Goal: Task Accomplishment & Management: Manage account settings

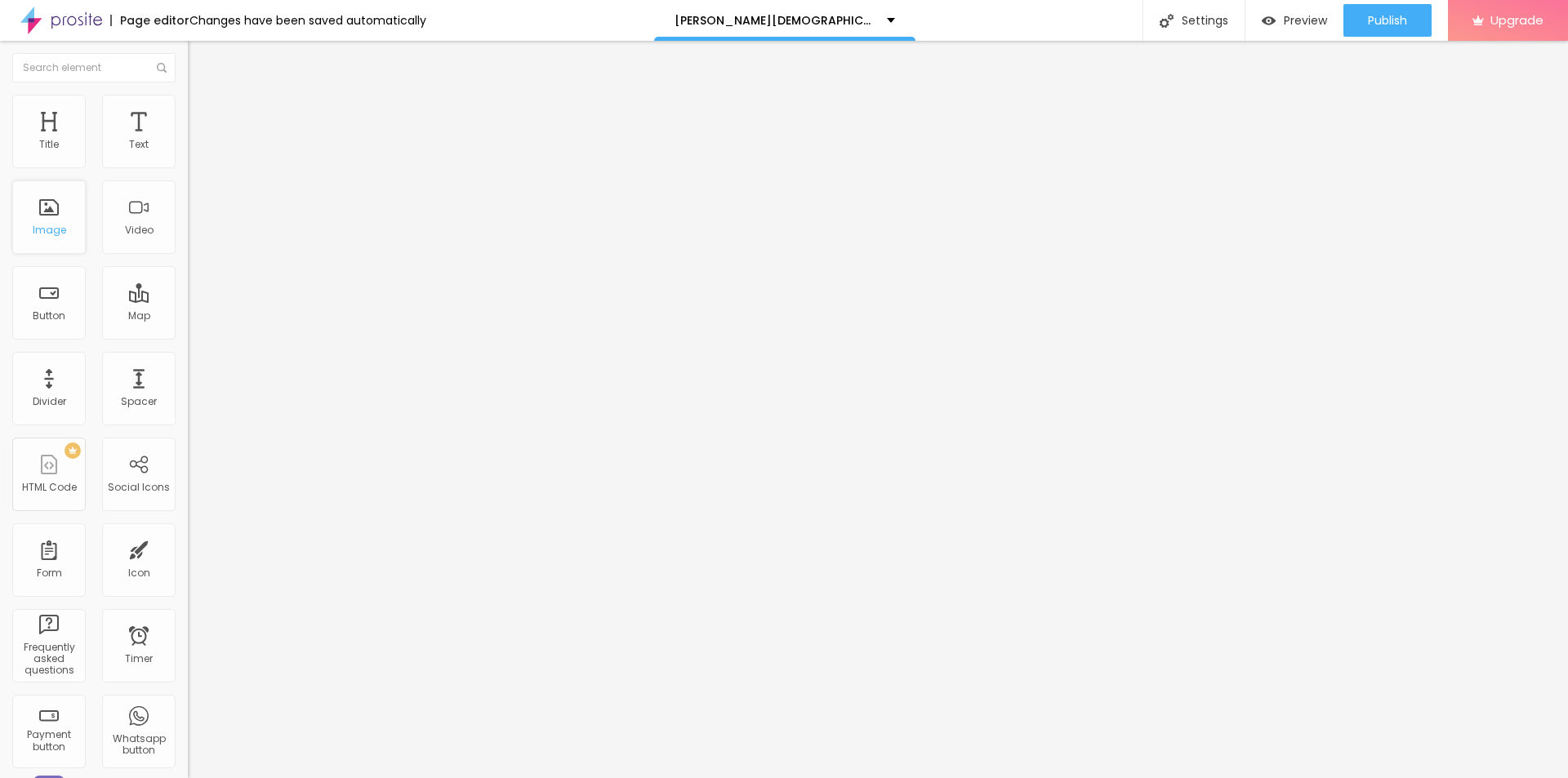
click at [40, 221] on div "Image" at bounding box center [49, 217] width 74 height 74
click at [201, 230] on icon "button" at bounding box center [203, 229] width 3 height 3
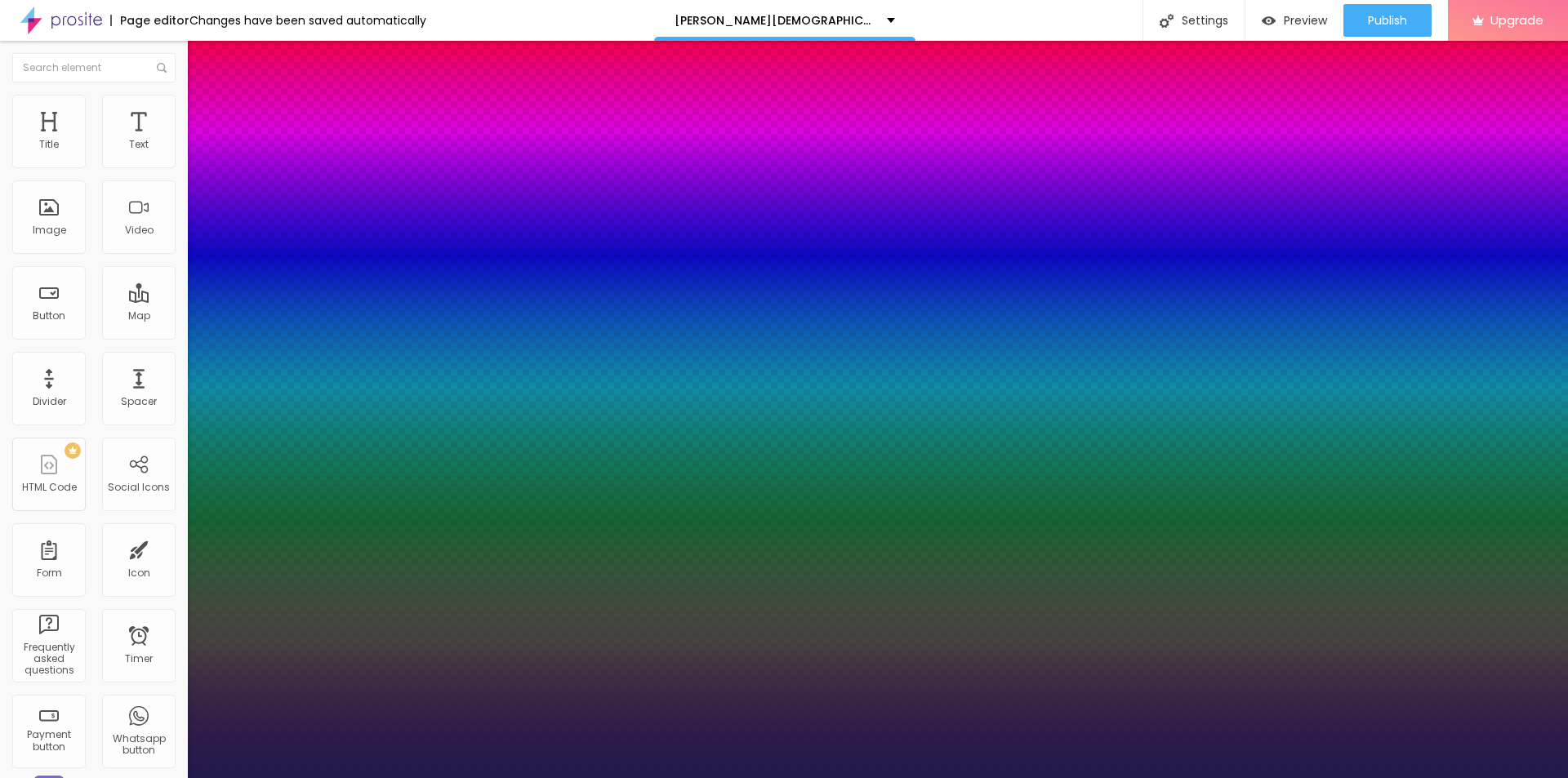
type input "1"
type input "24"
type input "1"
type input "29"
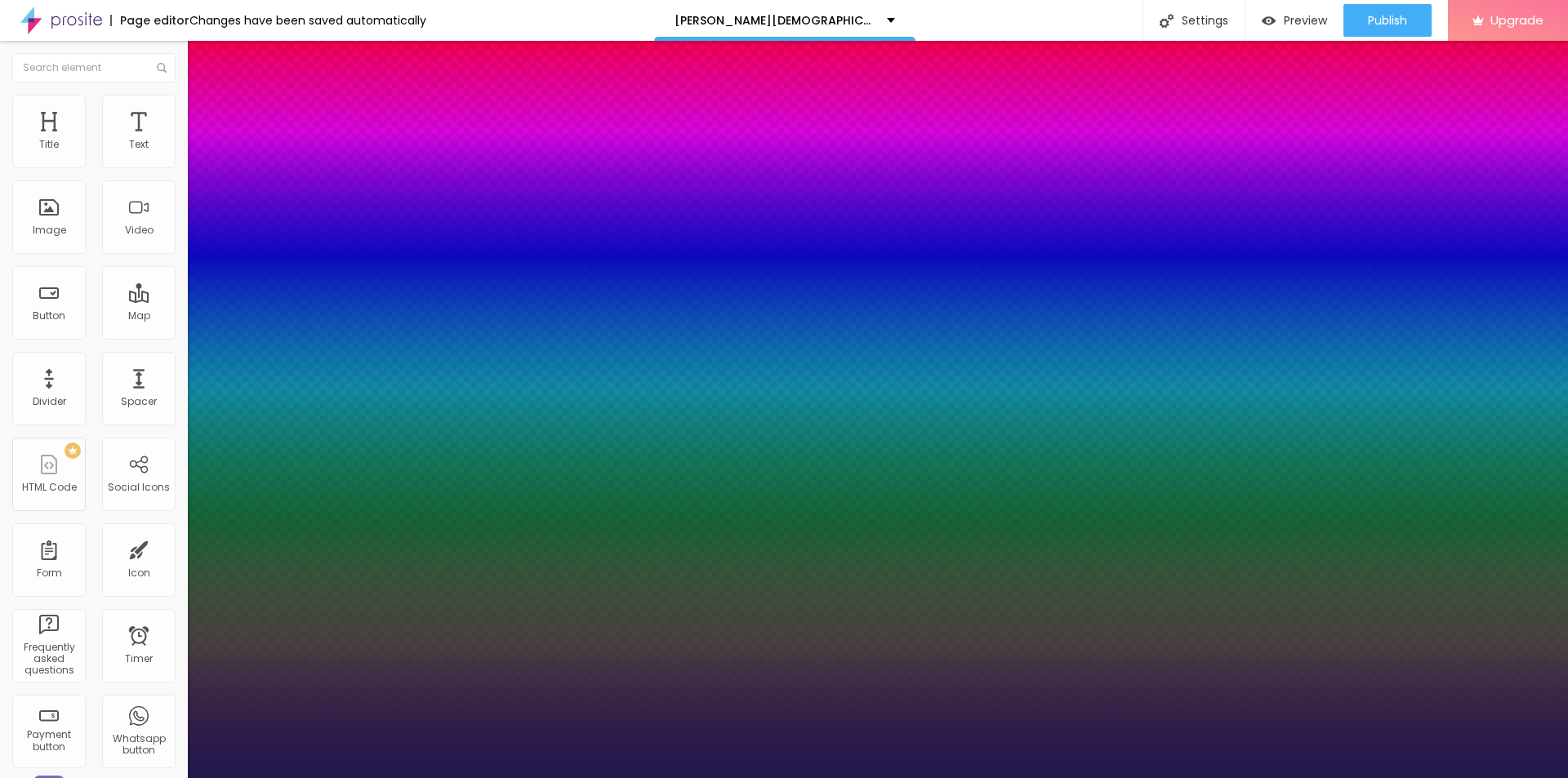
type input "29"
type input "1"
type input "30"
type input "1"
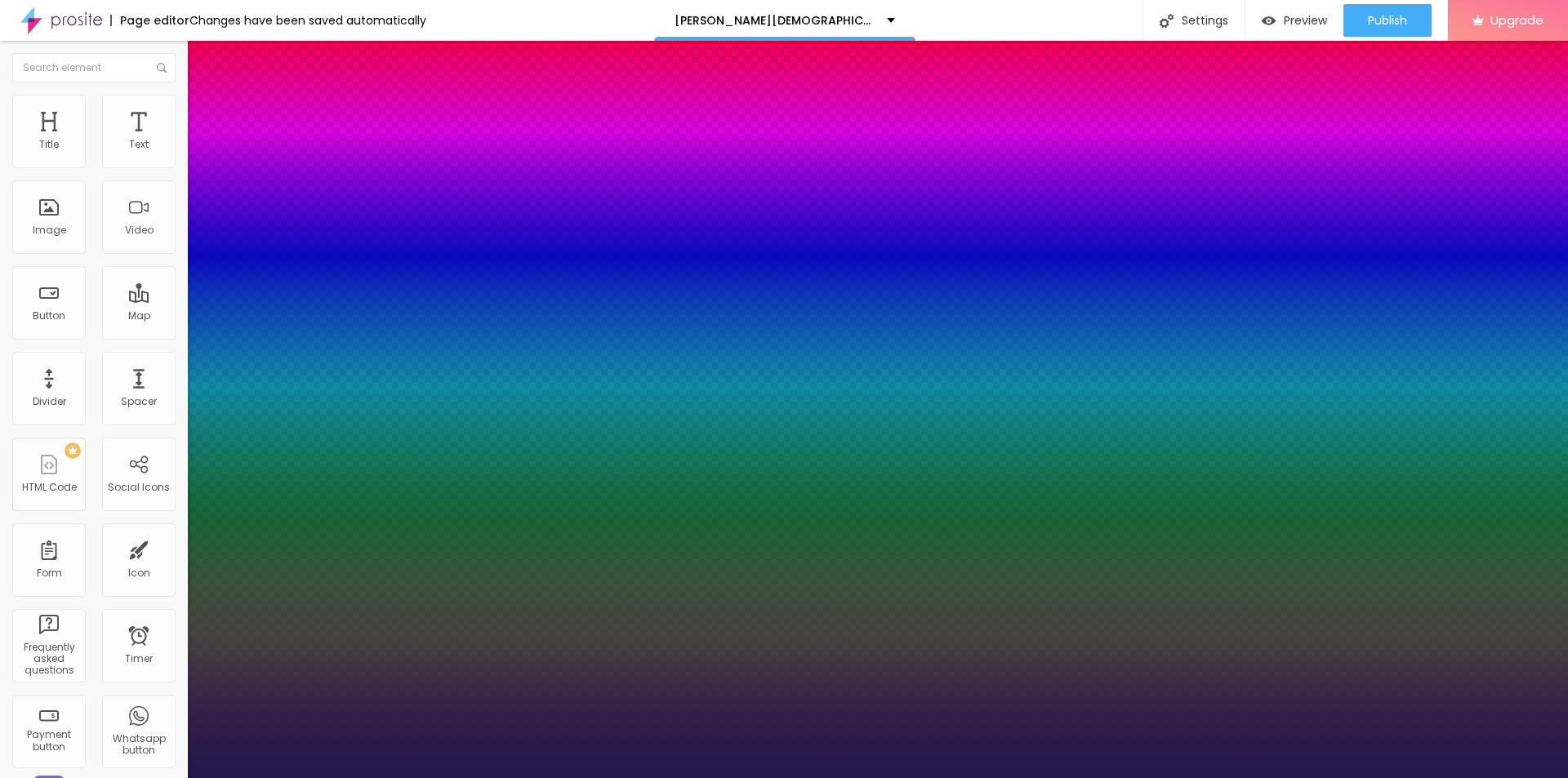
type input "31"
type input "1"
type input "32"
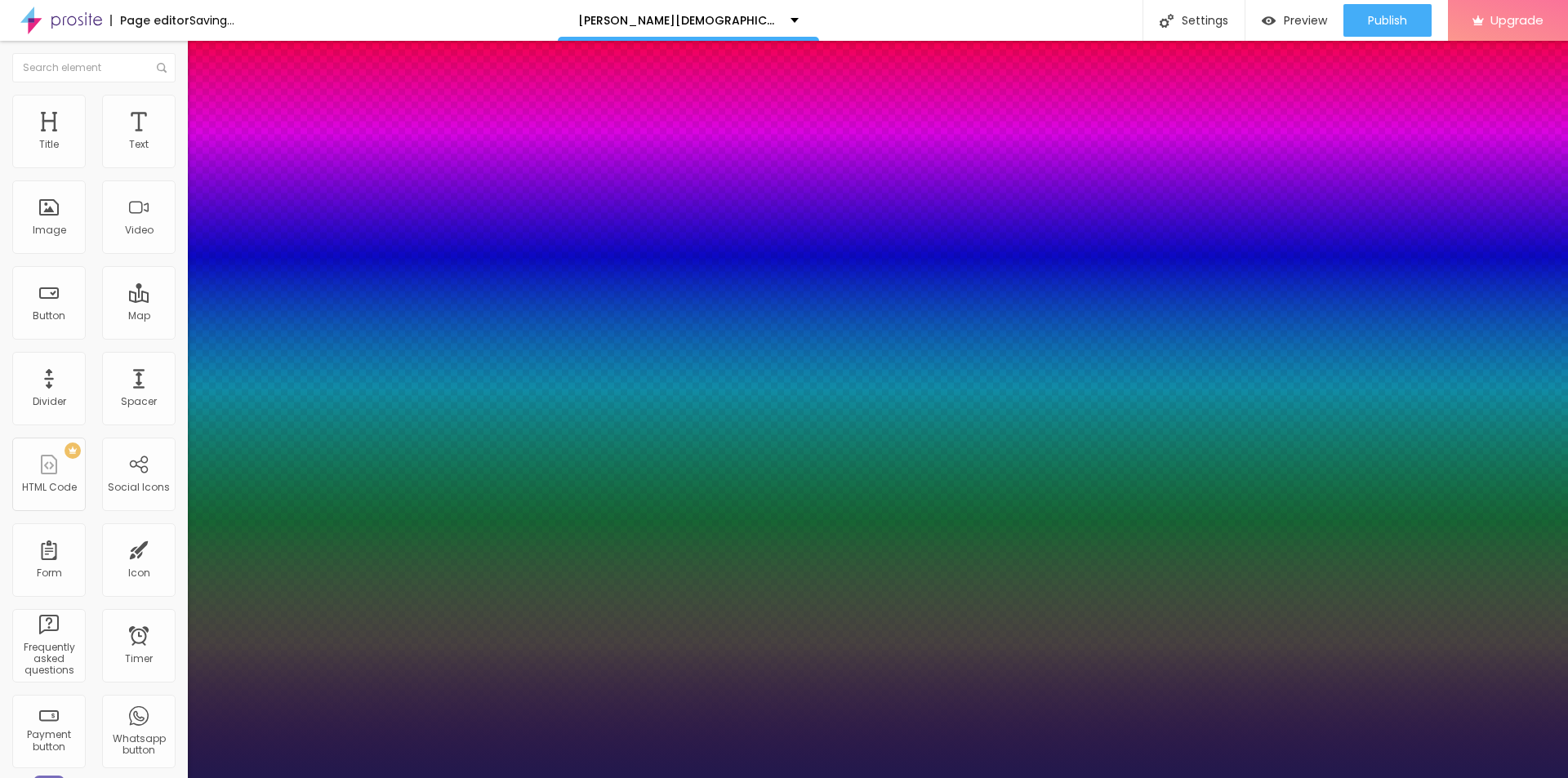
type input "1"
type input "34"
type input "1"
drag, startPoint x: 222, startPoint y: 459, endPoint x: 243, endPoint y: 459, distance: 21.0
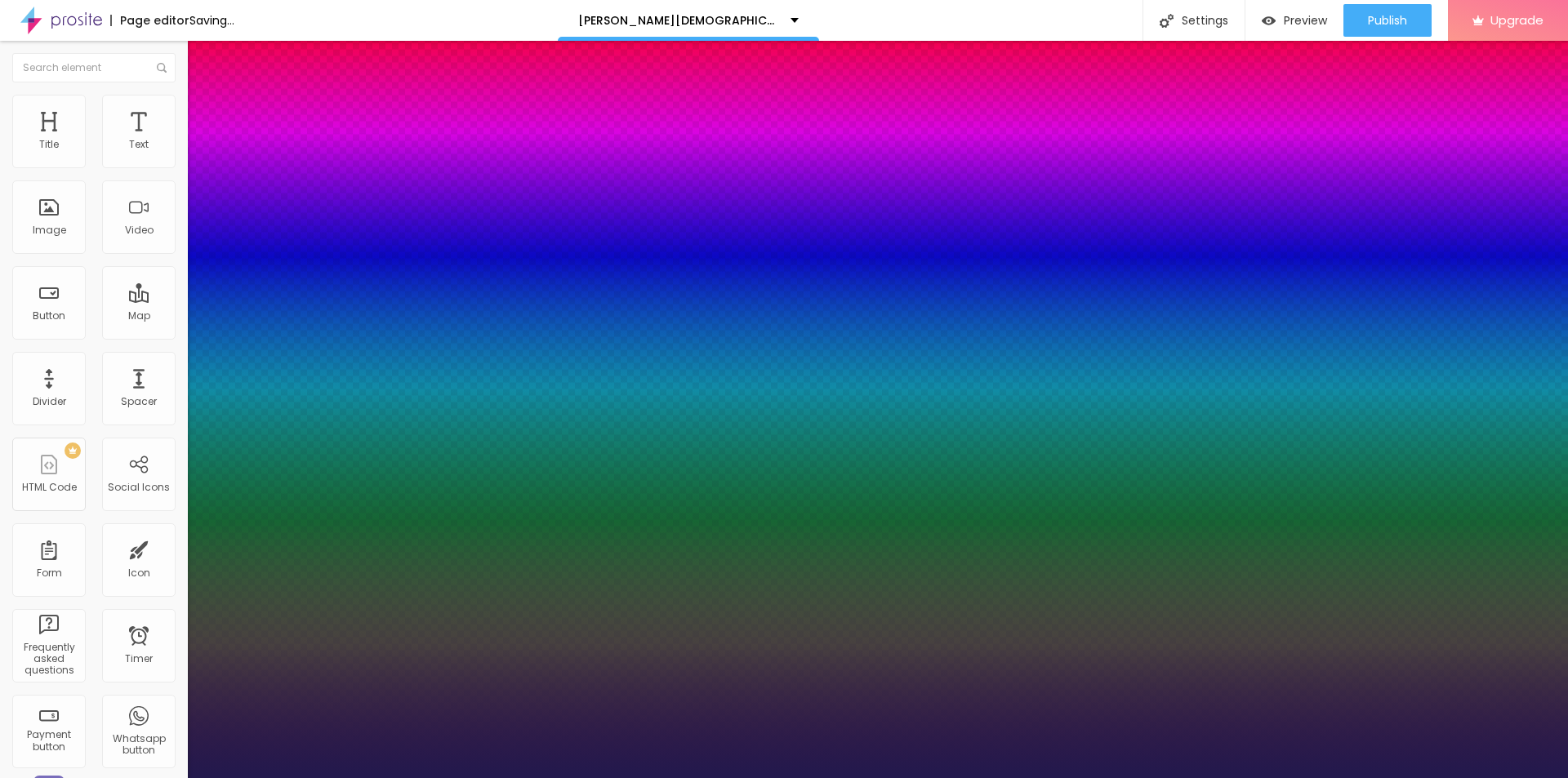
type input "34"
type input "1"
click at [573, 777] on div at bounding box center [784, 778] width 1568 height 0
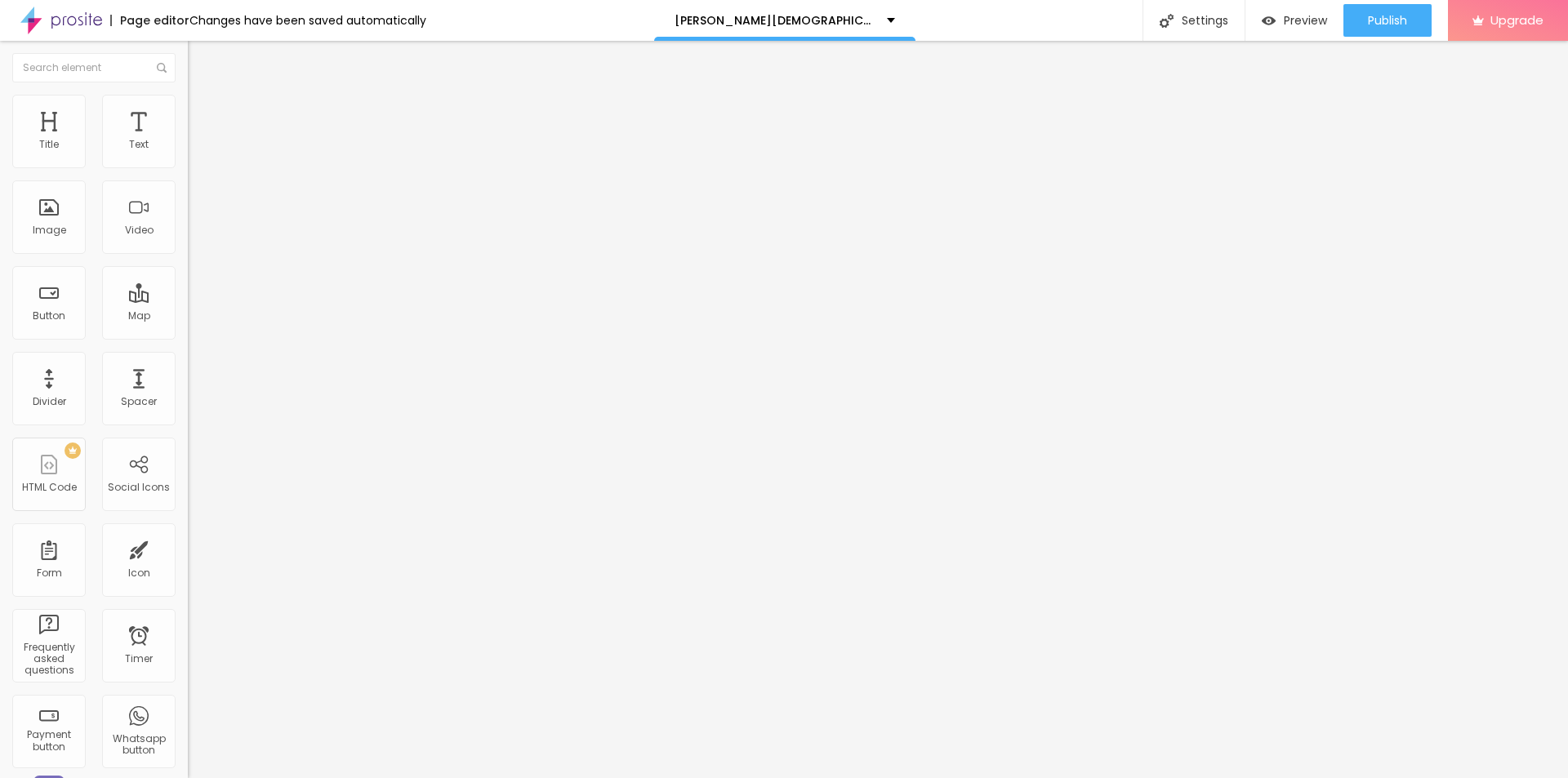
click at [188, 140] on span "Add image" at bounding box center [221, 134] width 67 height 14
click at [188, 335] on input "https://" at bounding box center [285, 326] width 196 height 16
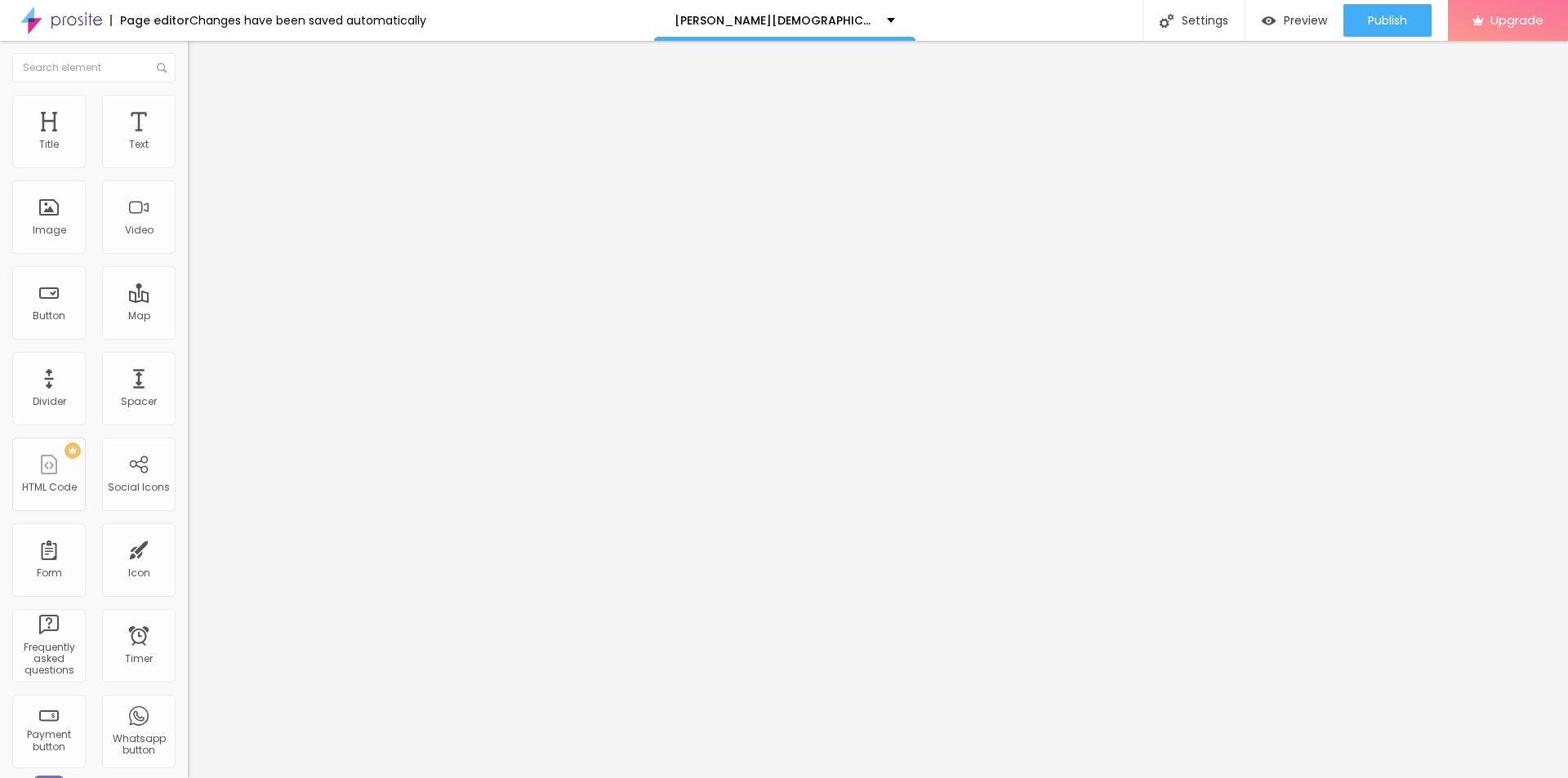
paste input "bestdeal24x7.com/bruno-male-enhancement-ca-buy"
type input "https://bestdeal24x7.com/bruno-male-enhancement-ca-buy"
click at [188, 165] on input "text" at bounding box center [285, 157] width 196 height 16
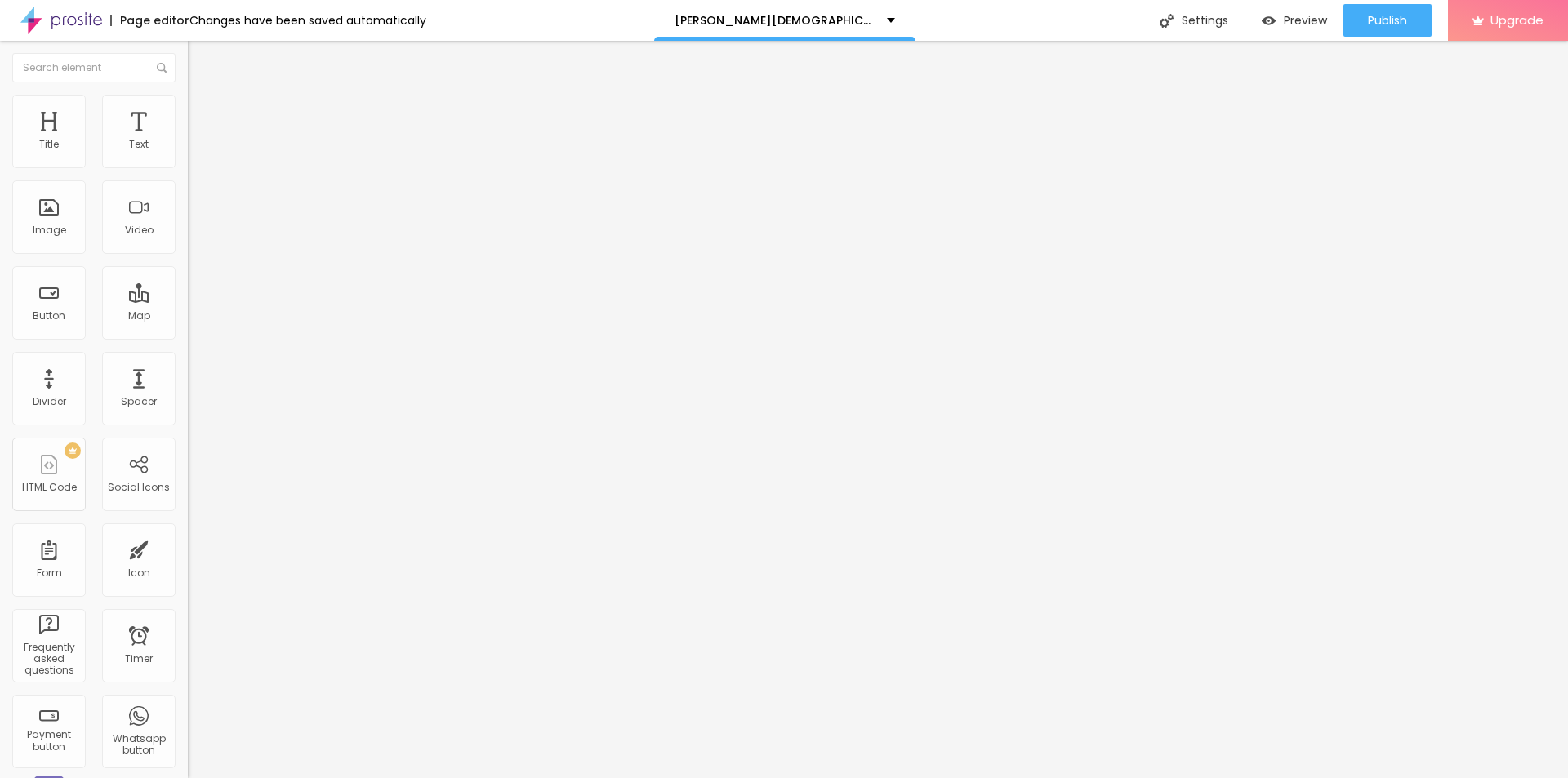
paste input "Bruno Male Enhancement Canada"
type input "Bruno Male Enhancement Canada"
click at [188, 99] on img at bounding box center [194, 102] width 15 height 15
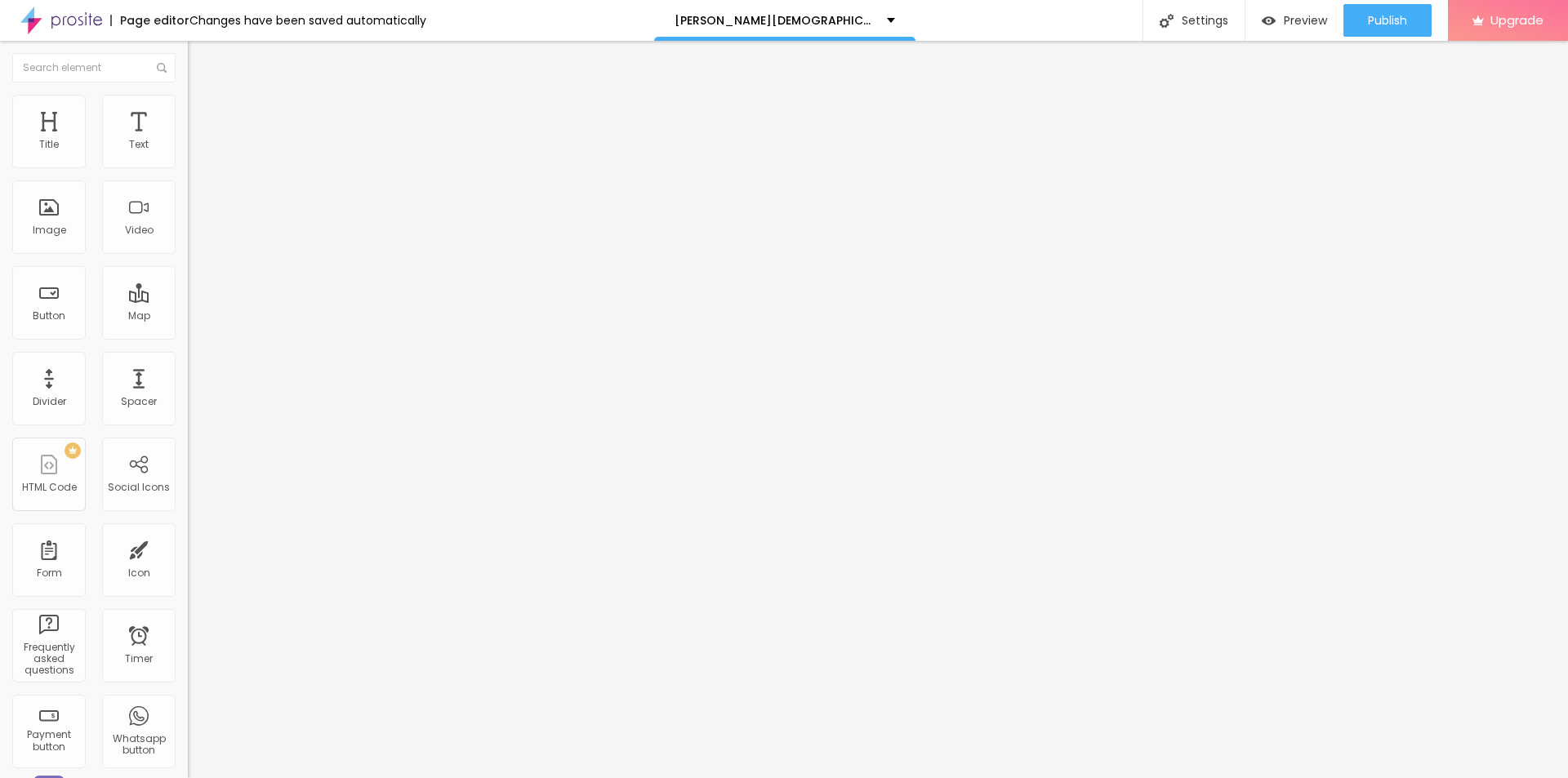
type input "75"
type input "70"
type input "65"
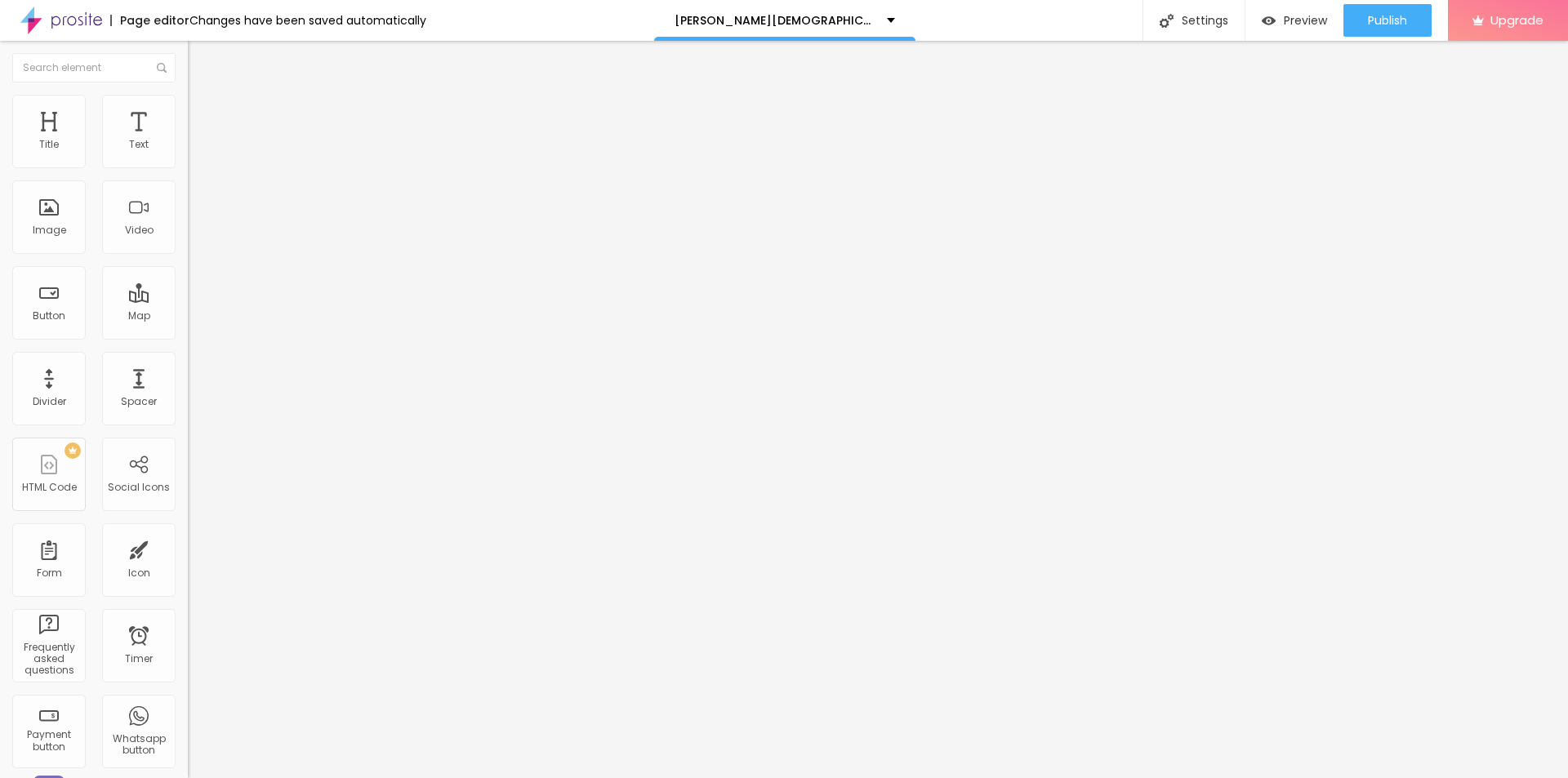
type input "65"
type input "60"
type input "55"
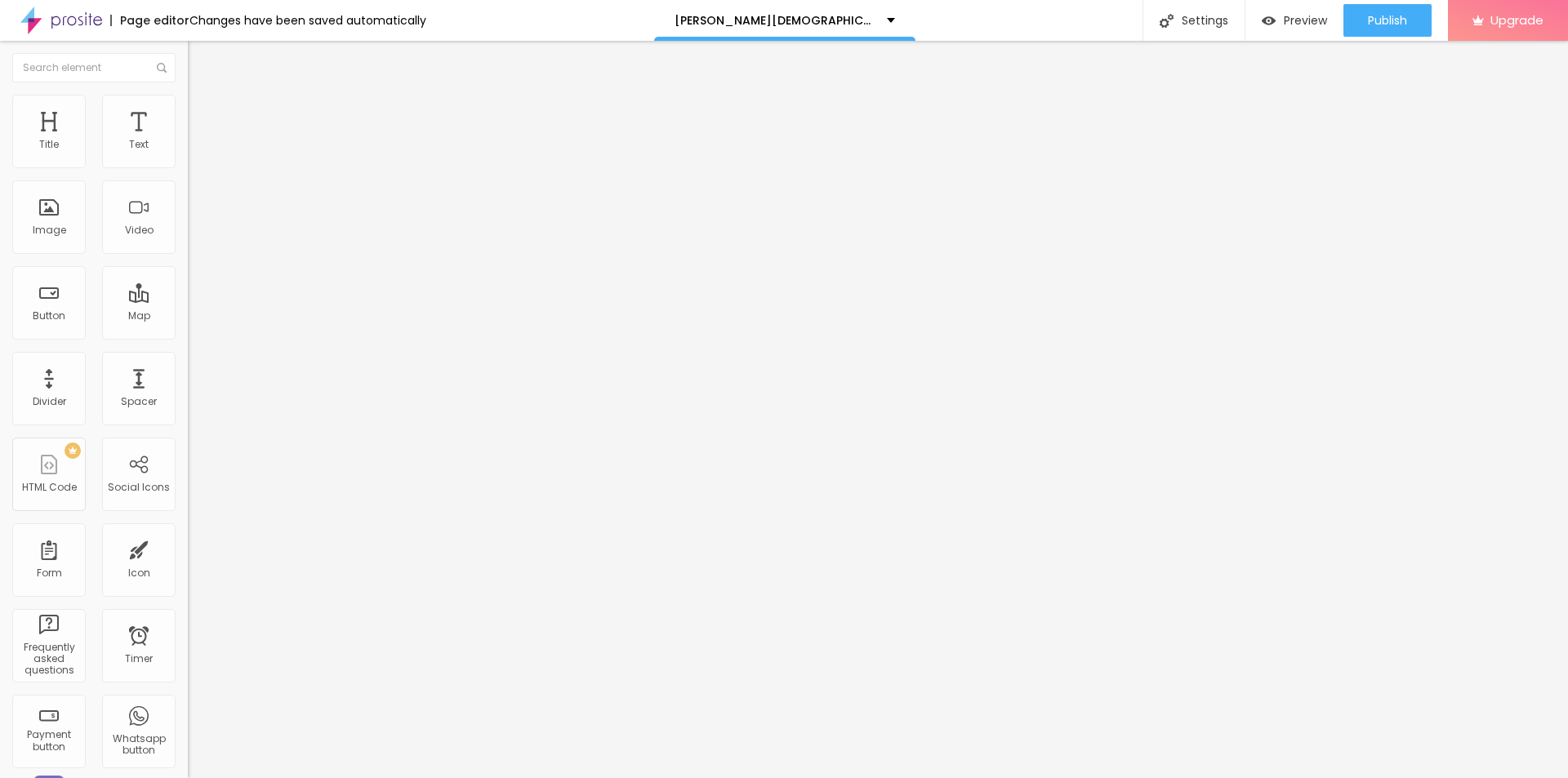
type input "50"
type input "55"
type input "60"
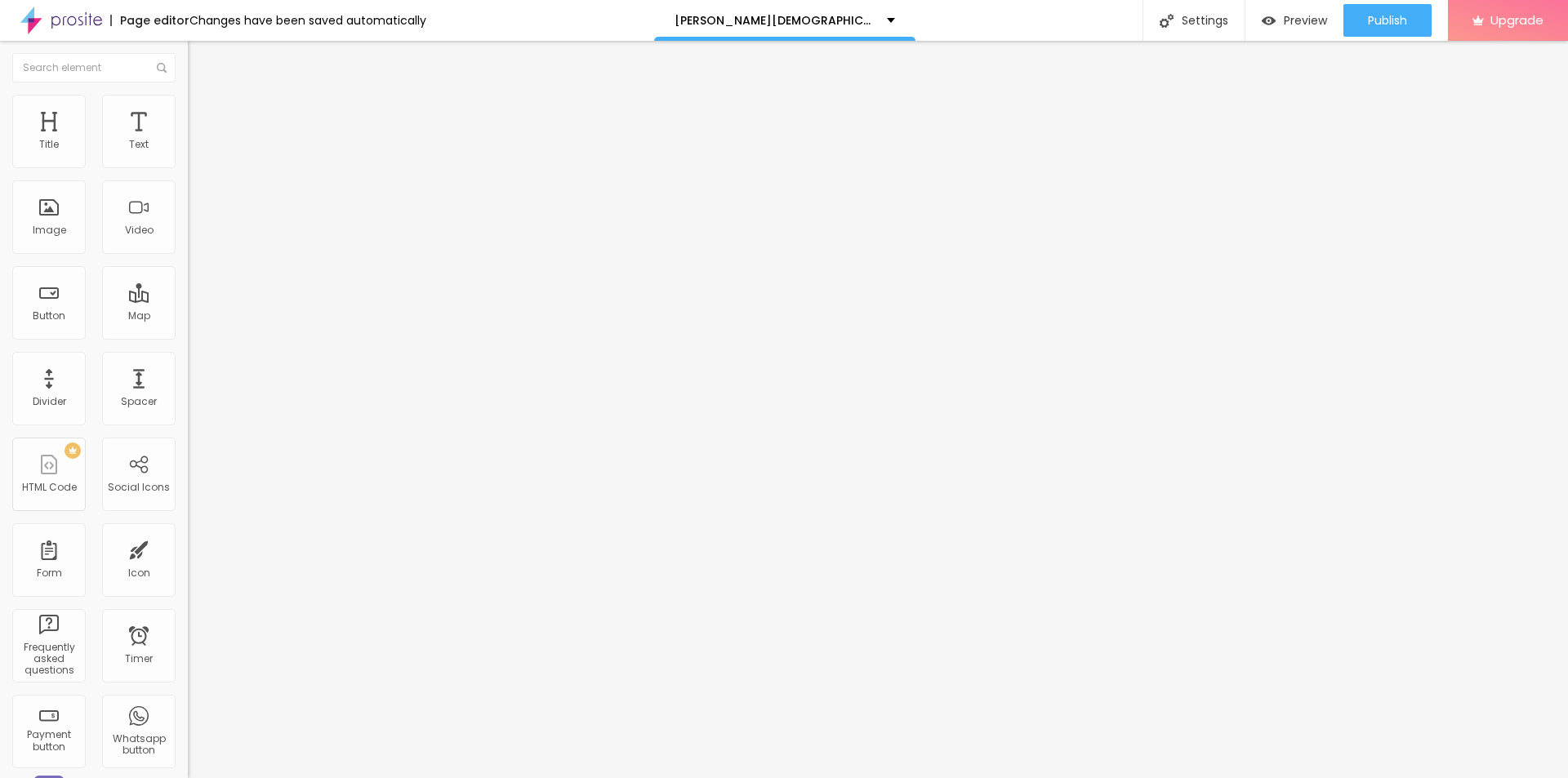
drag, startPoint x: 174, startPoint y: 175, endPoint x: 98, endPoint y: 175, distance: 76.0
type input "60"
click at [188, 167] on input "range" at bounding box center [240, 160] width 105 height 13
click at [188, 140] on span "Add image" at bounding box center [221, 134] width 67 height 14
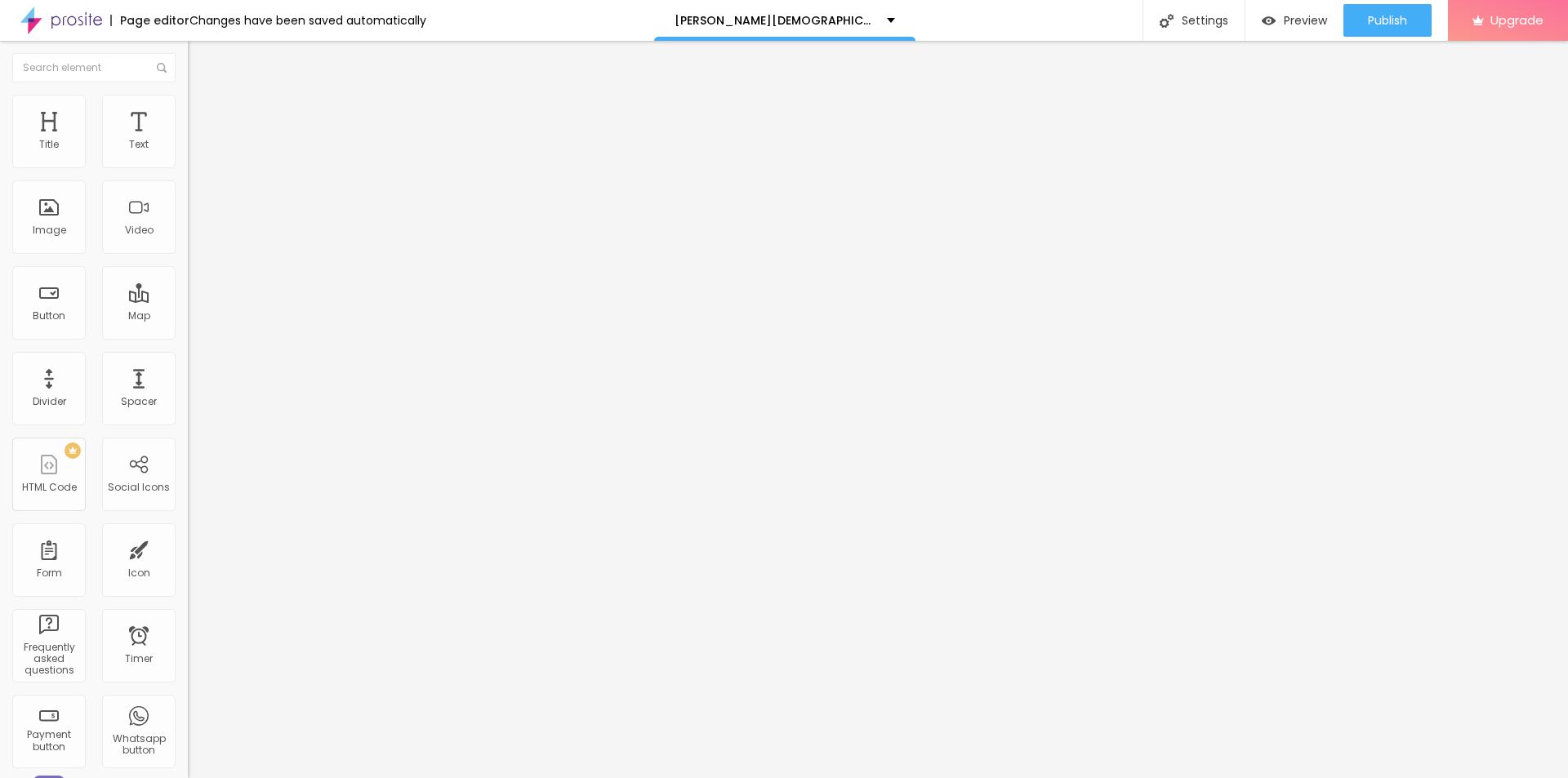
click at [188, 165] on input "text" at bounding box center [285, 157] width 196 height 16
paste input "Bruno Male Enhancement Canada"
type input "Bruno Male Enhancement Canada"
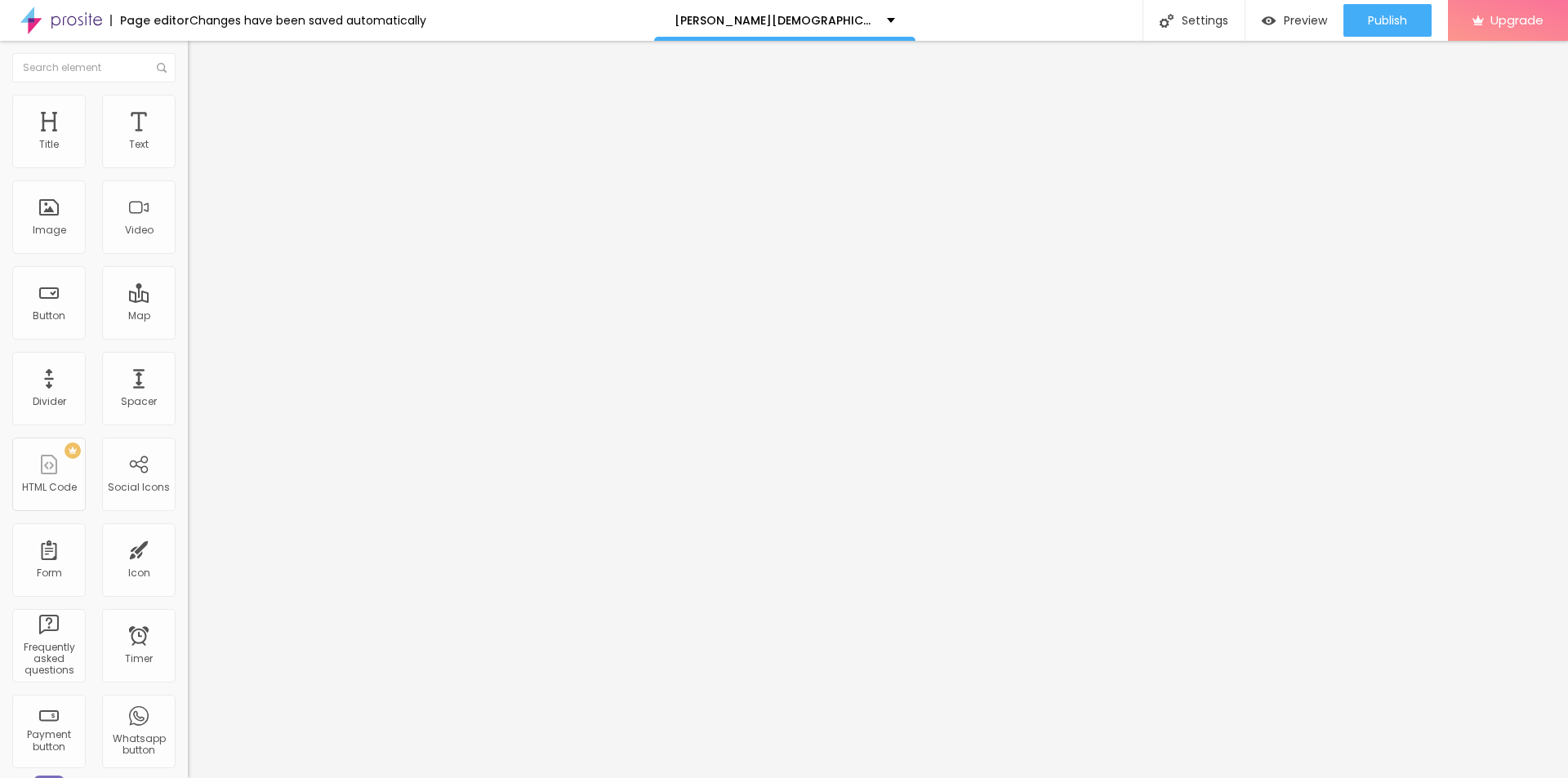
scroll to position [0, 0]
click at [188, 335] on input "https://" at bounding box center [285, 326] width 196 height 16
paste input "bestdeal24x7.com/bruno-male-enhancement-ca-buy"
type input "https://bestdeal24x7.com/bruno-male-enhancement-ca-buy"
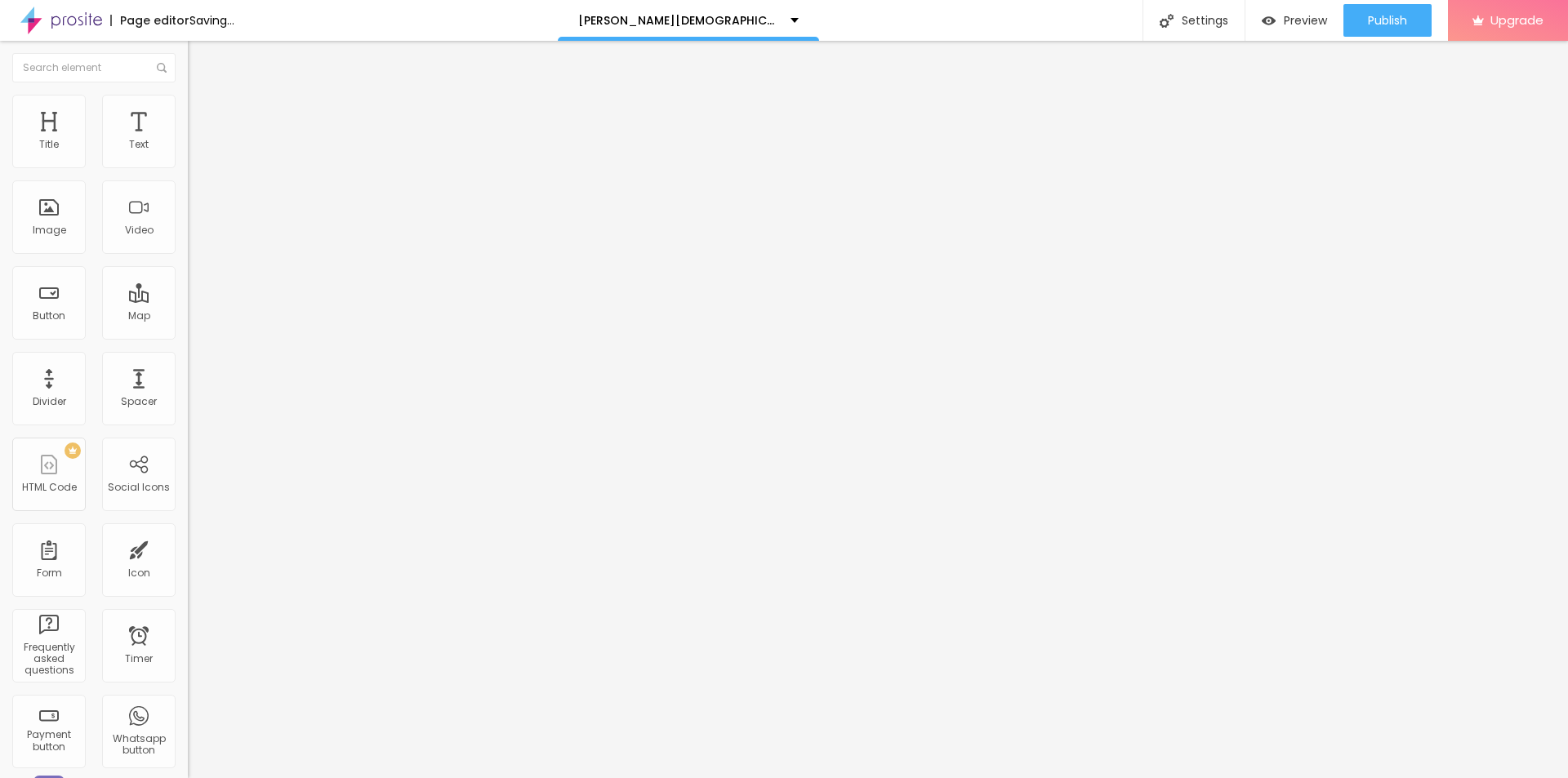
scroll to position [0, 0]
click at [188, 101] on img at bounding box center [194, 102] width 15 height 15
type input "95"
type input "90"
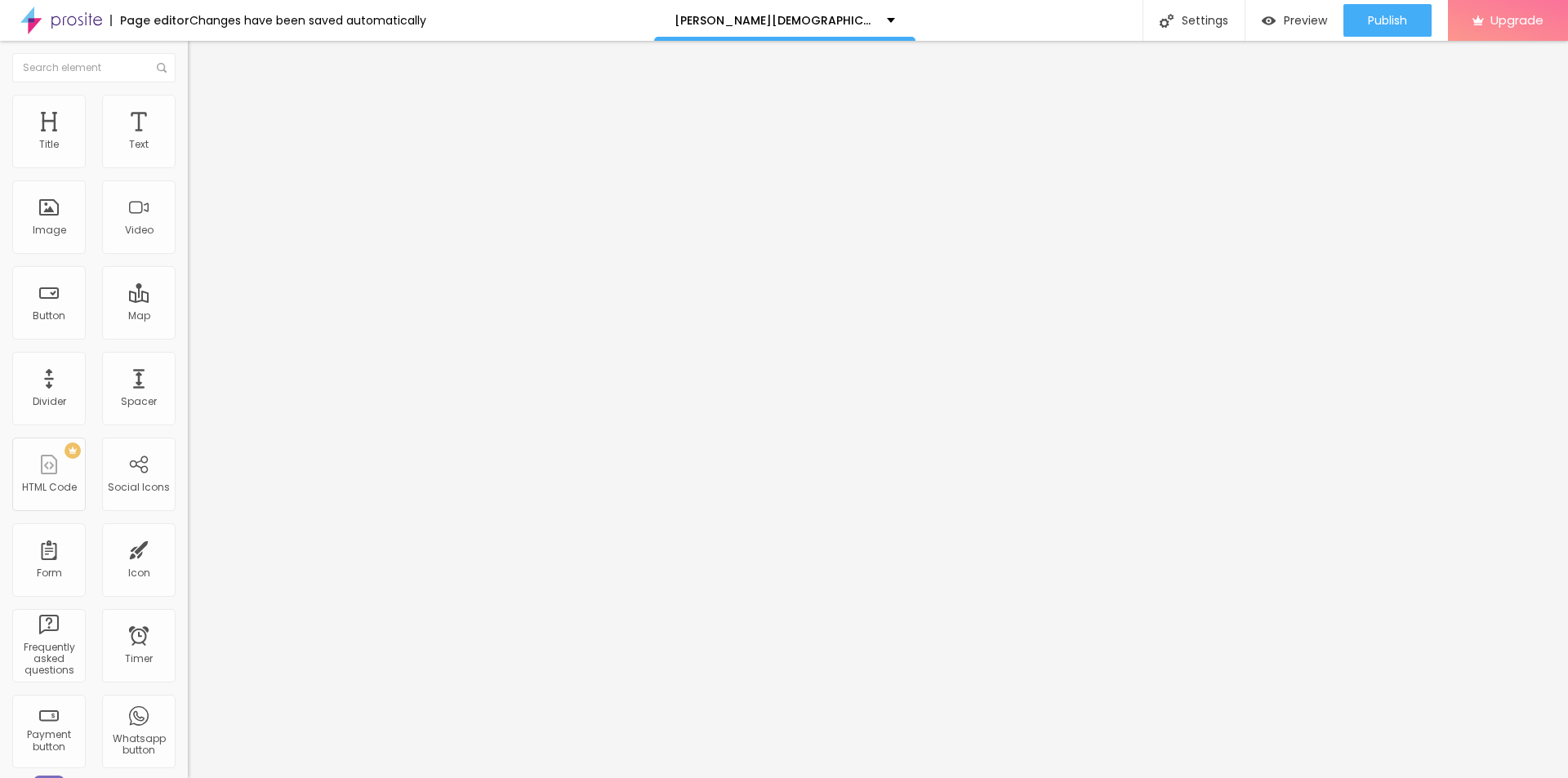
type input "90"
type input "85"
type input "80"
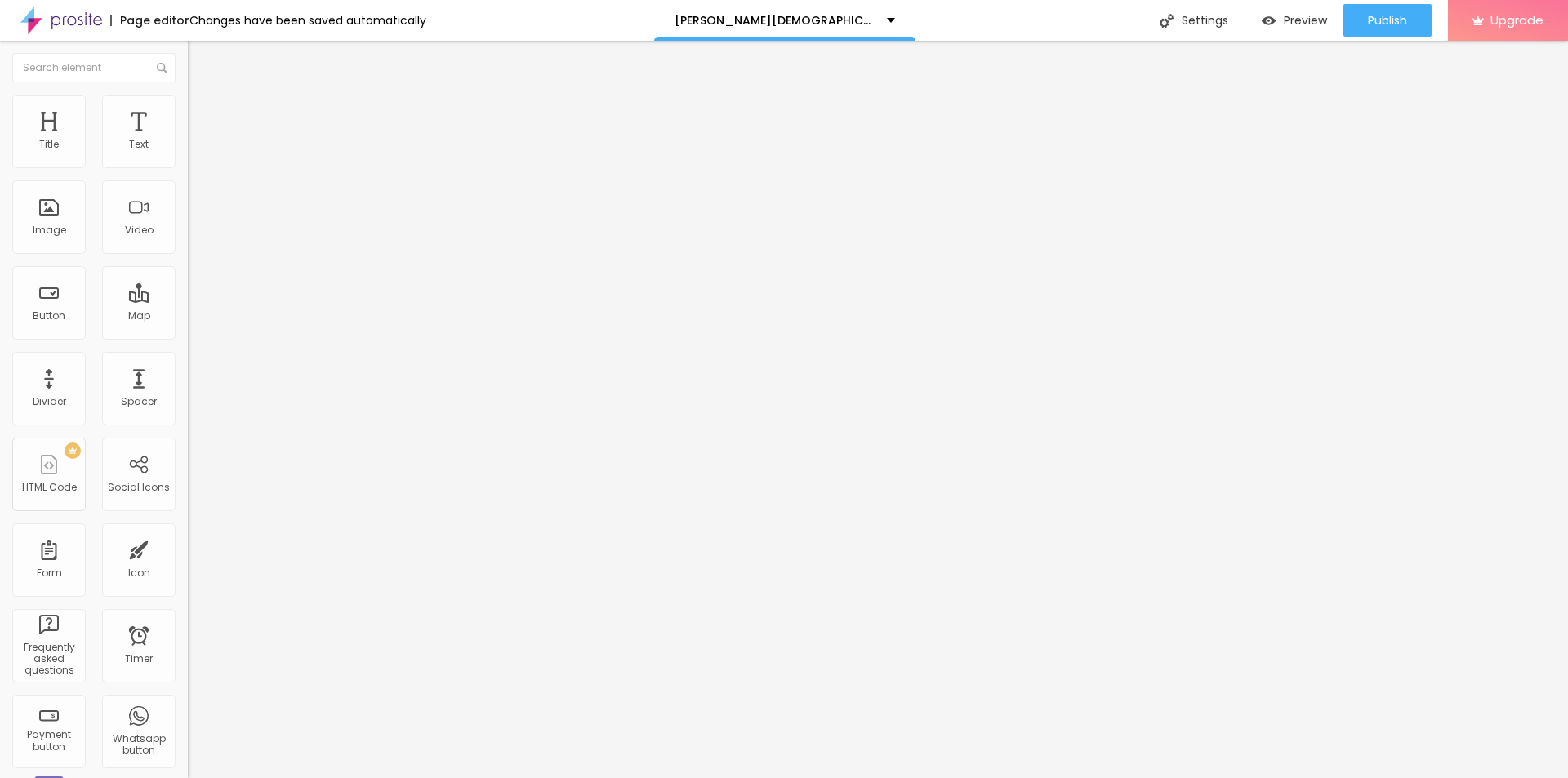
type input "75"
type input "70"
type input "65"
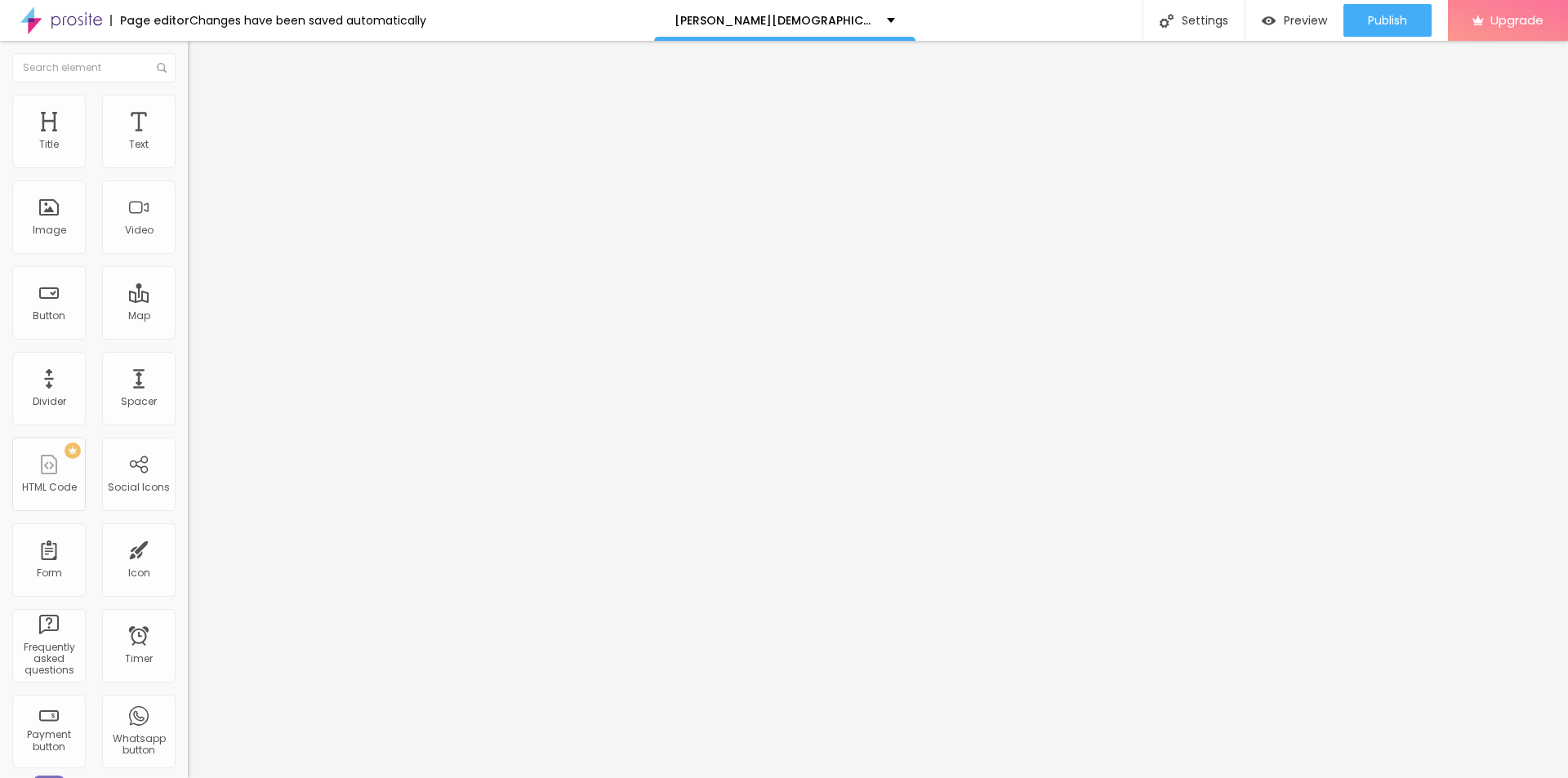
type input "65"
type input "60"
type input "55"
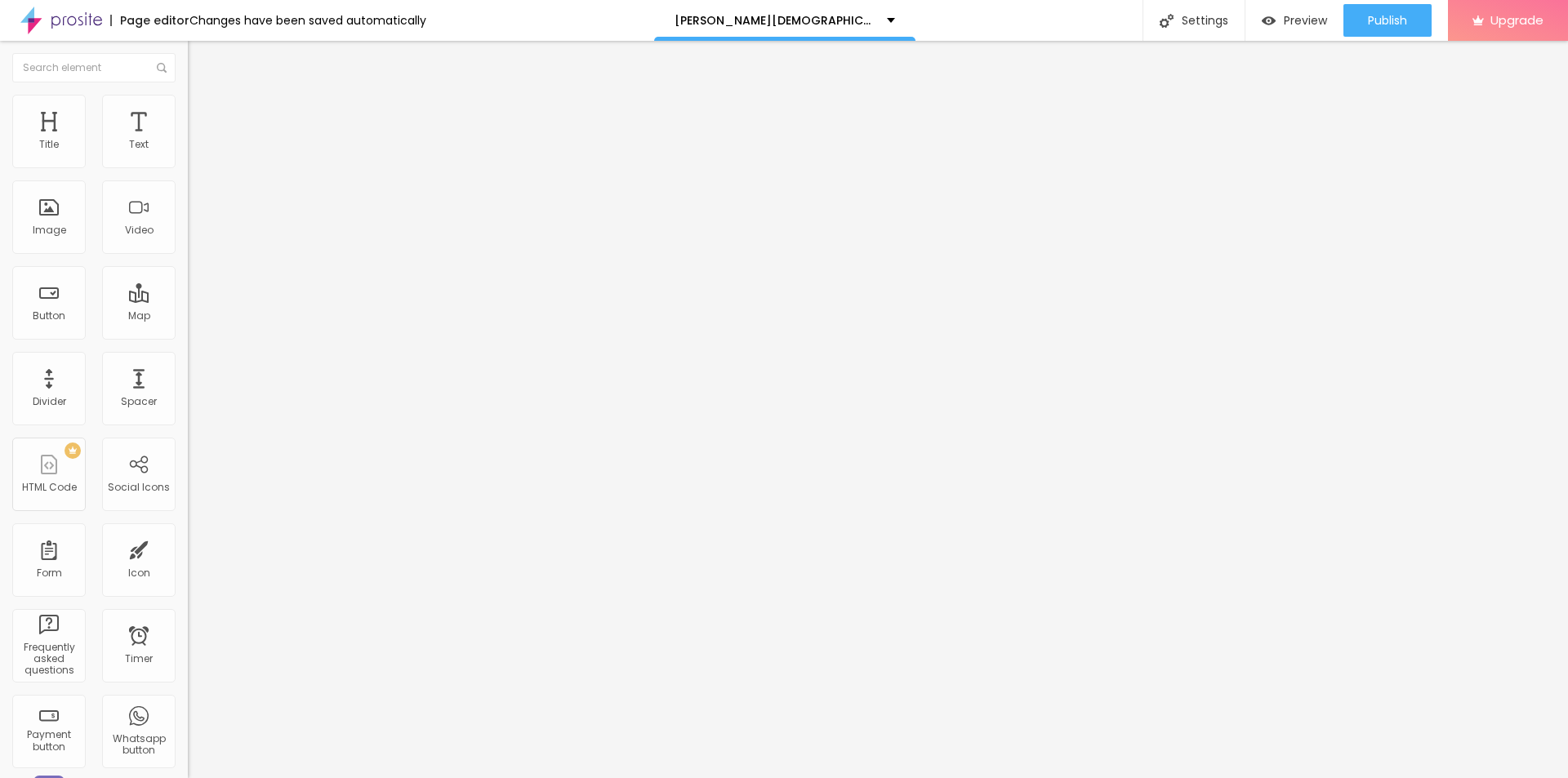
type input "50"
type input "45"
type input "40"
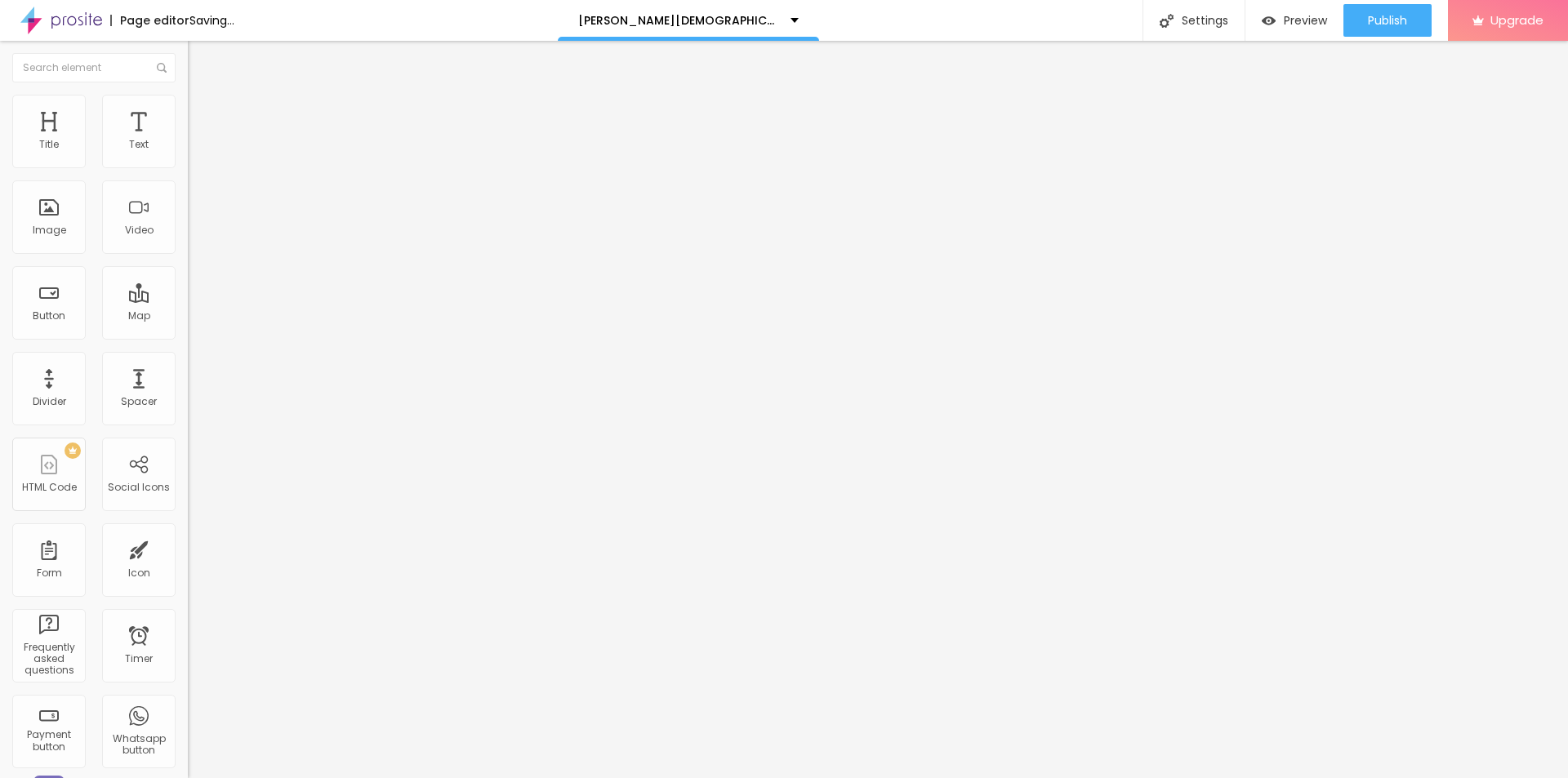
drag, startPoint x: 167, startPoint y: 176, endPoint x: 70, endPoint y: 181, distance: 97.1
type input "40"
click at [188, 167] on input "range" at bounding box center [240, 160] width 105 height 13
click at [188, 140] on span "Add image" at bounding box center [221, 134] width 67 height 14
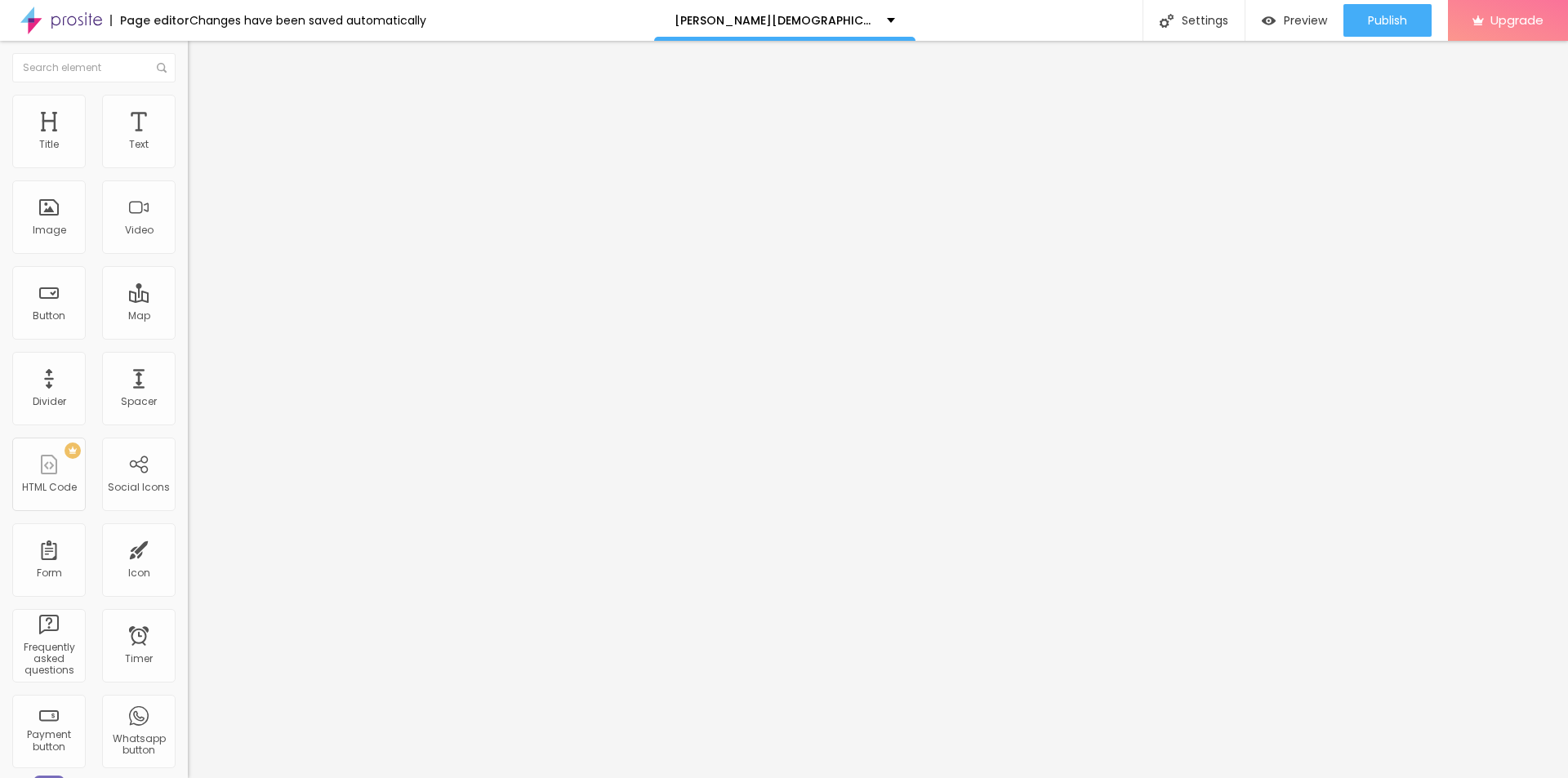
click at [188, 335] on input "https://" at bounding box center [285, 326] width 196 height 16
paste input "bestdeal24x7.com/bruno-male-enhancement-ca-buy"
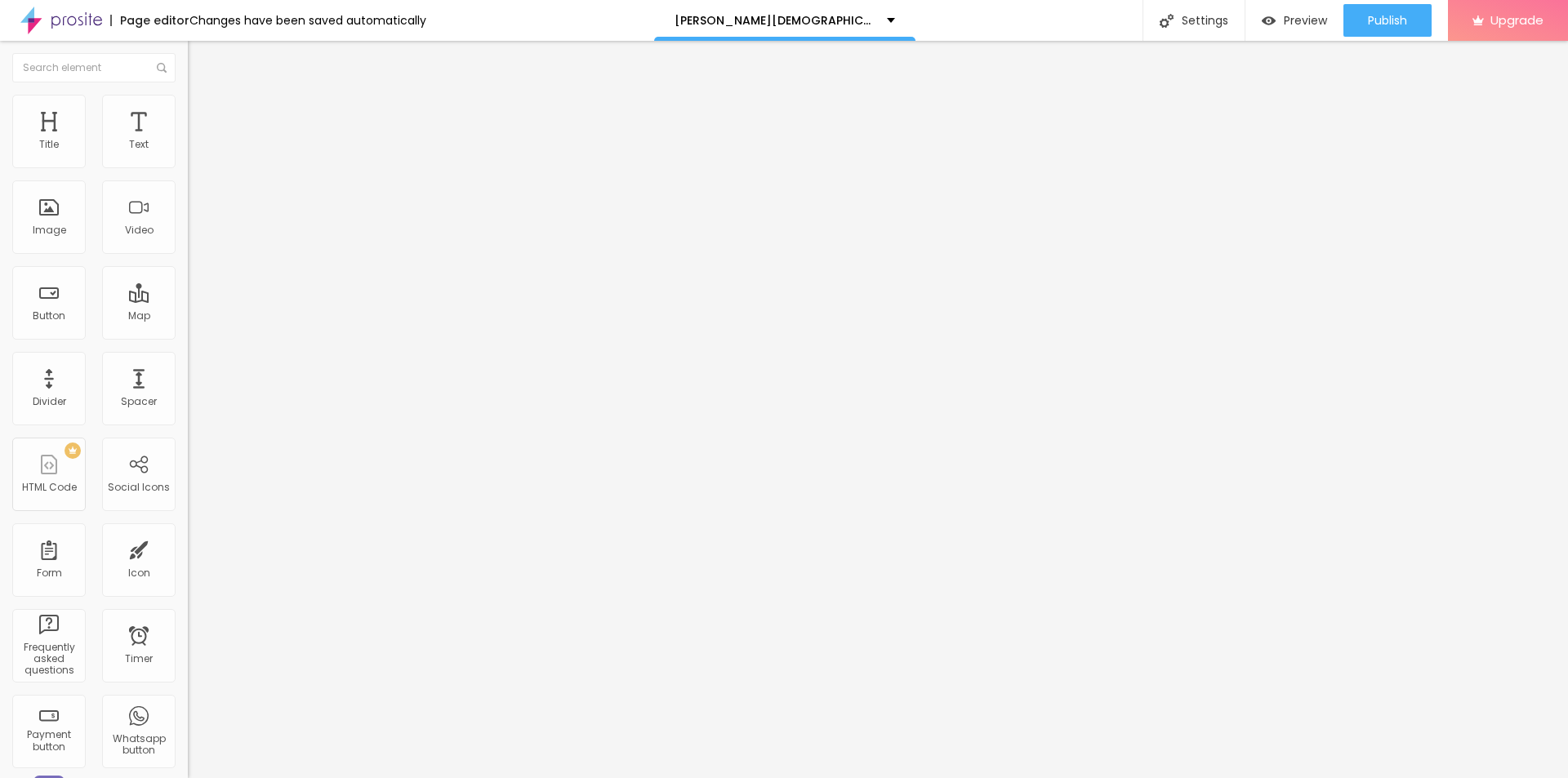
type input "https://bestdeal24x7.com/bruno-male-enhancement-ca-buy"
click at [188, 165] on input "text" at bounding box center [285, 157] width 196 height 16
paste input "Bruno Male Enhancement Canada"
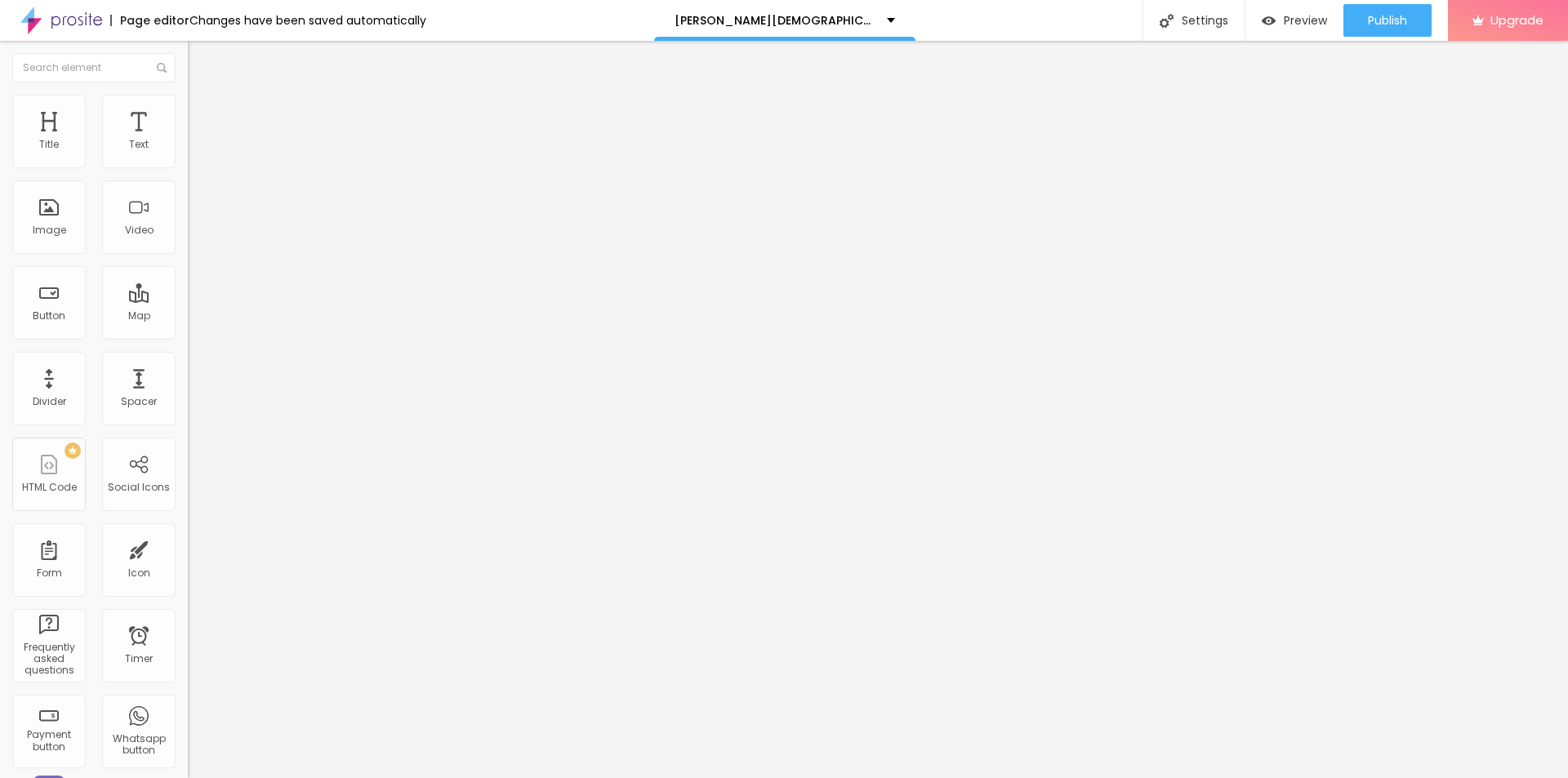
type input "Bruno Male Enhancement Canada"
click at [202, 110] on span "Style" at bounding box center [214, 105] width 24 height 14
type input "95"
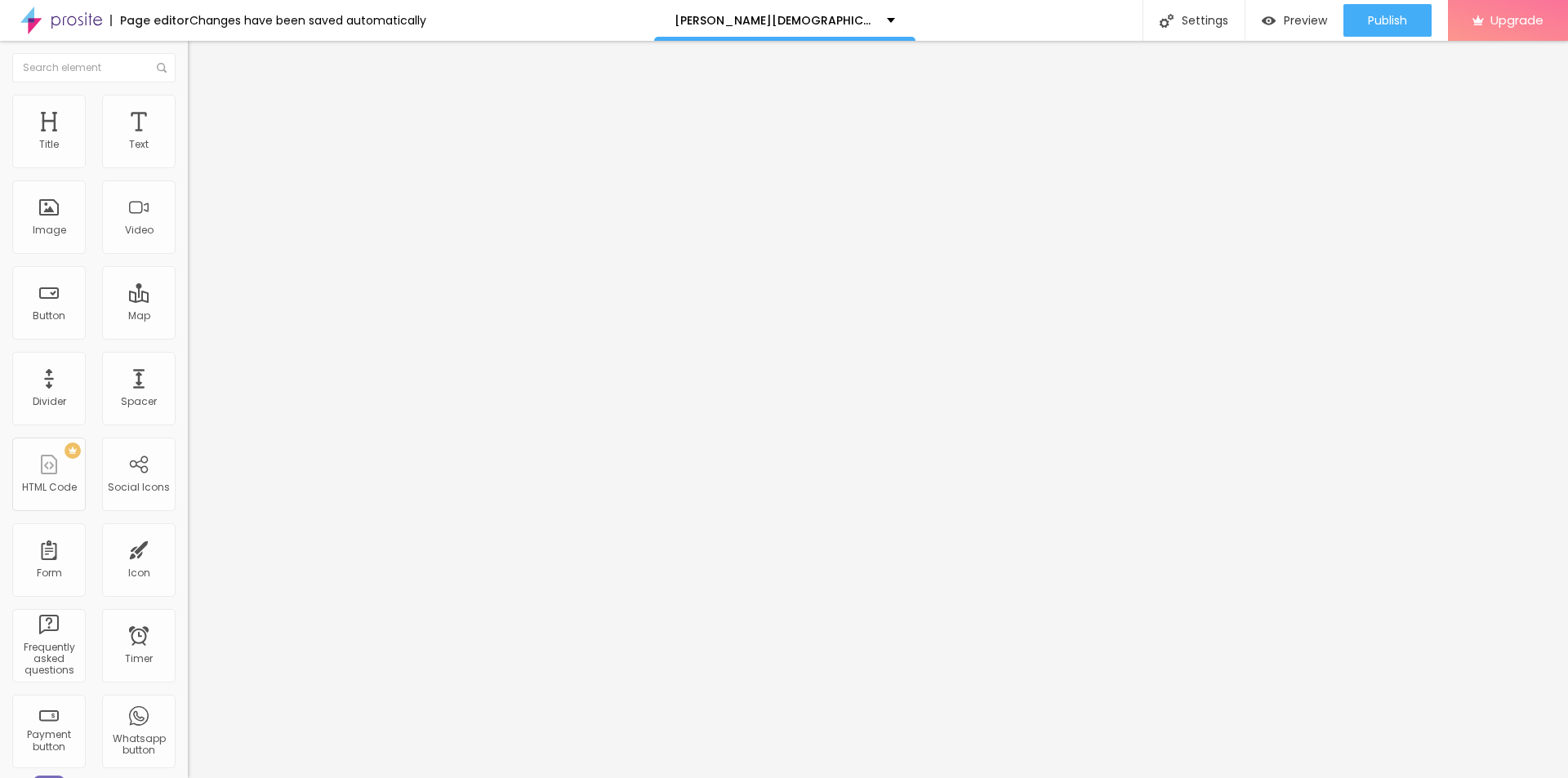
type input "90"
type input "85"
type input "80"
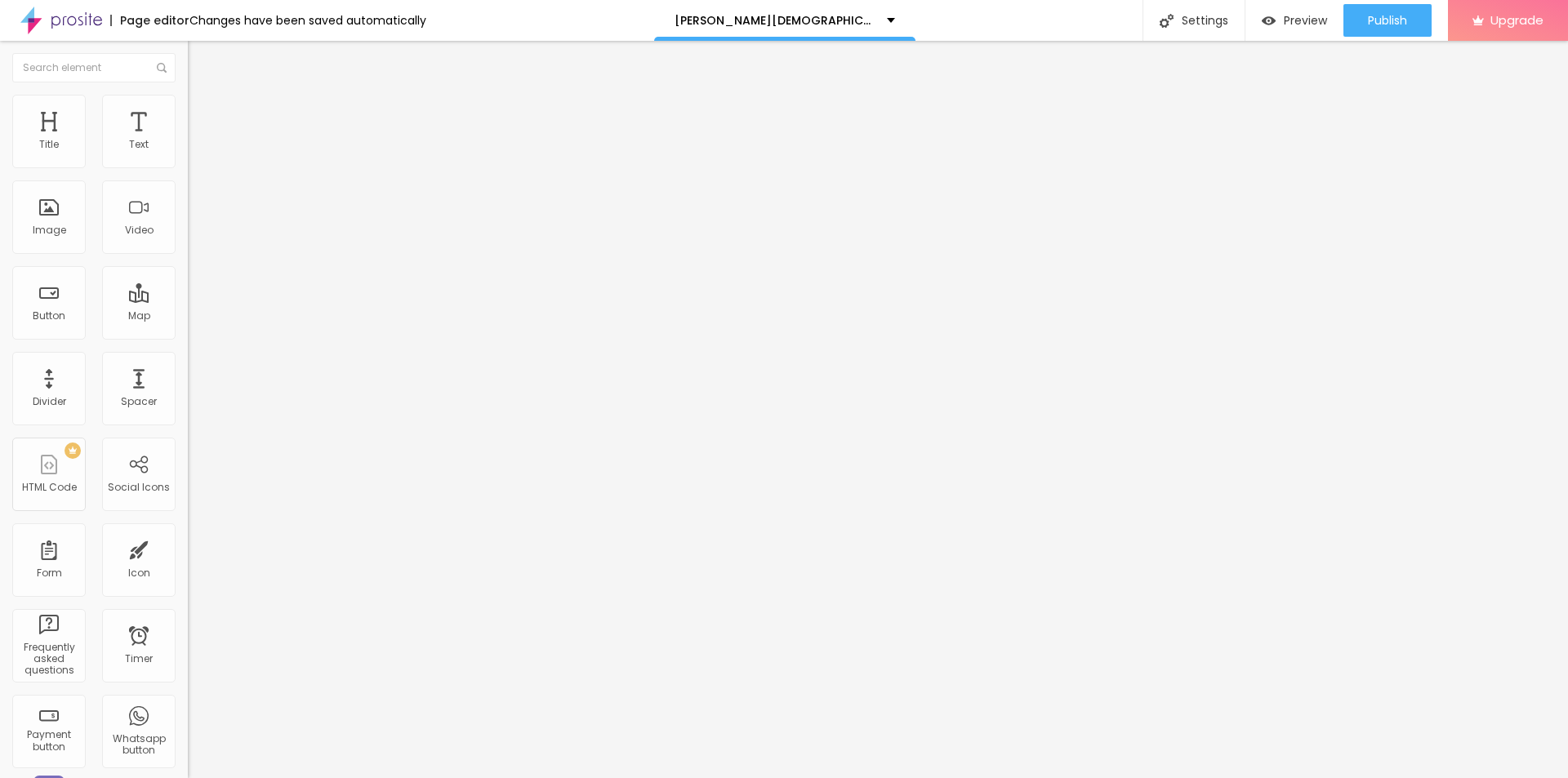
type input "80"
type input "75"
type input "70"
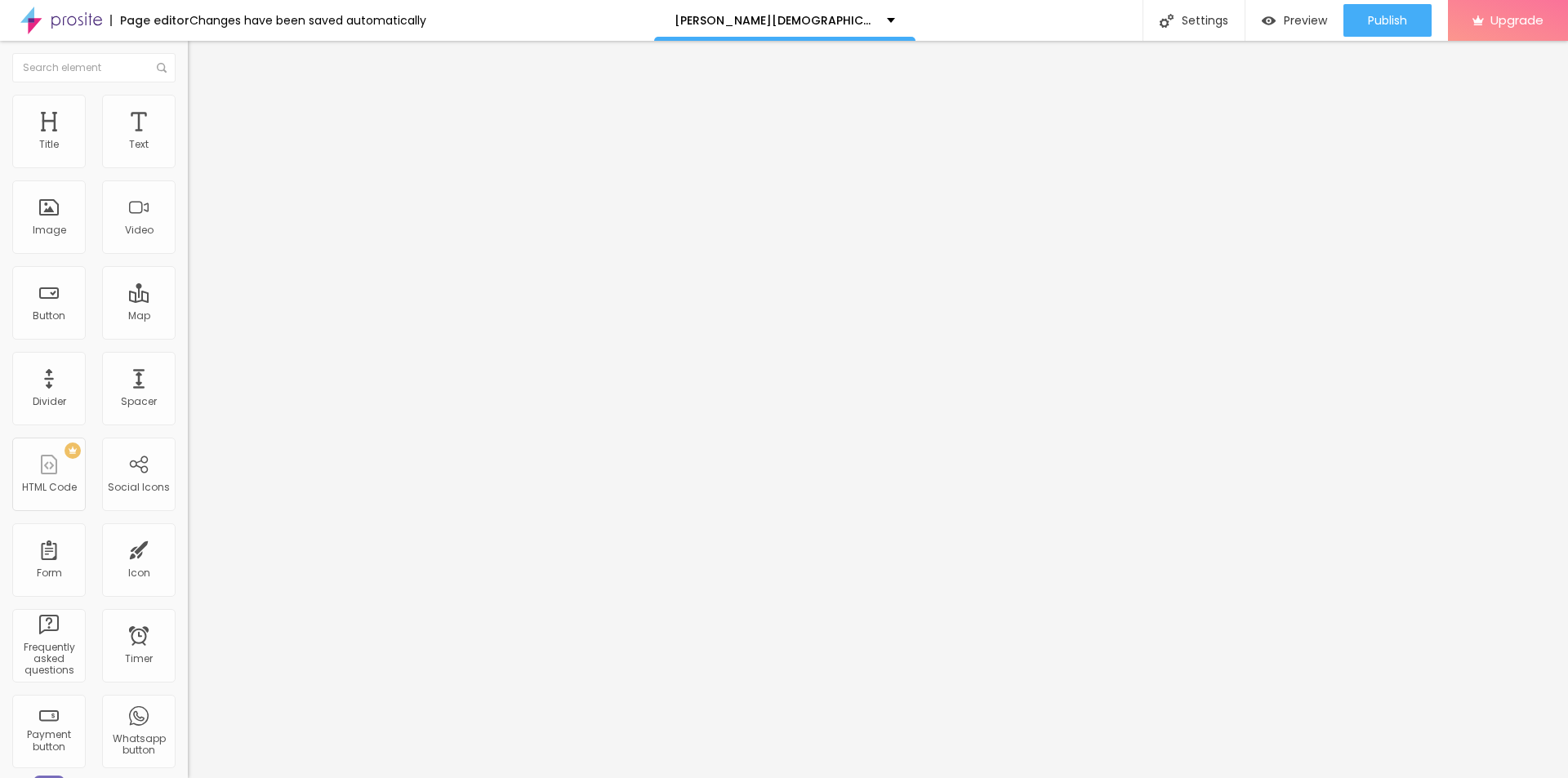
type input "65"
type input "60"
type input "55"
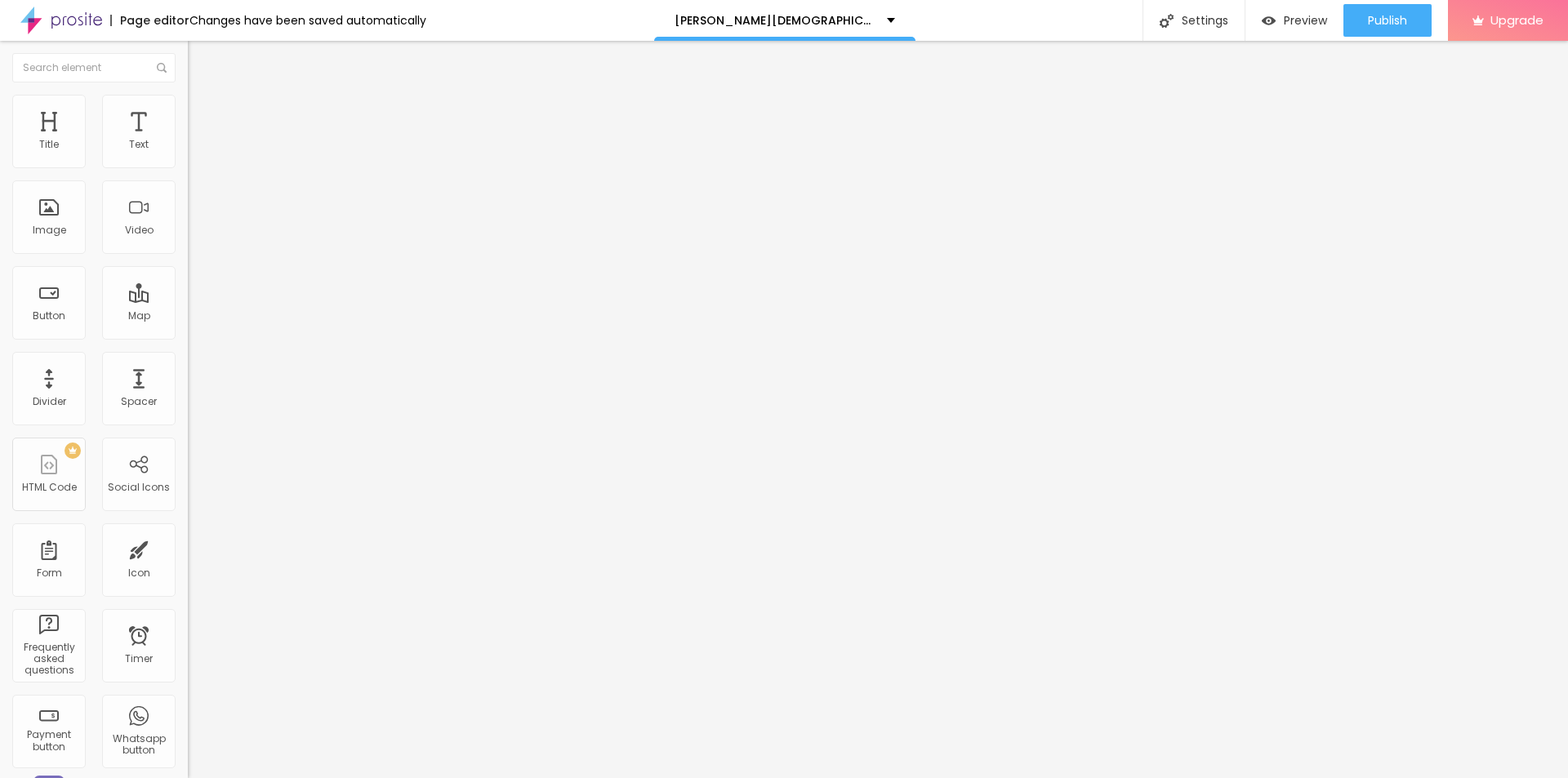
drag, startPoint x: 167, startPoint y: 173, endPoint x: 93, endPoint y: 170, distance: 74.1
type input "55"
click at [188, 167] on input "range" at bounding box center [240, 160] width 105 height 13
click at [194, 151] on icon "button" at bounding box center [199, 146] width 9 height 9
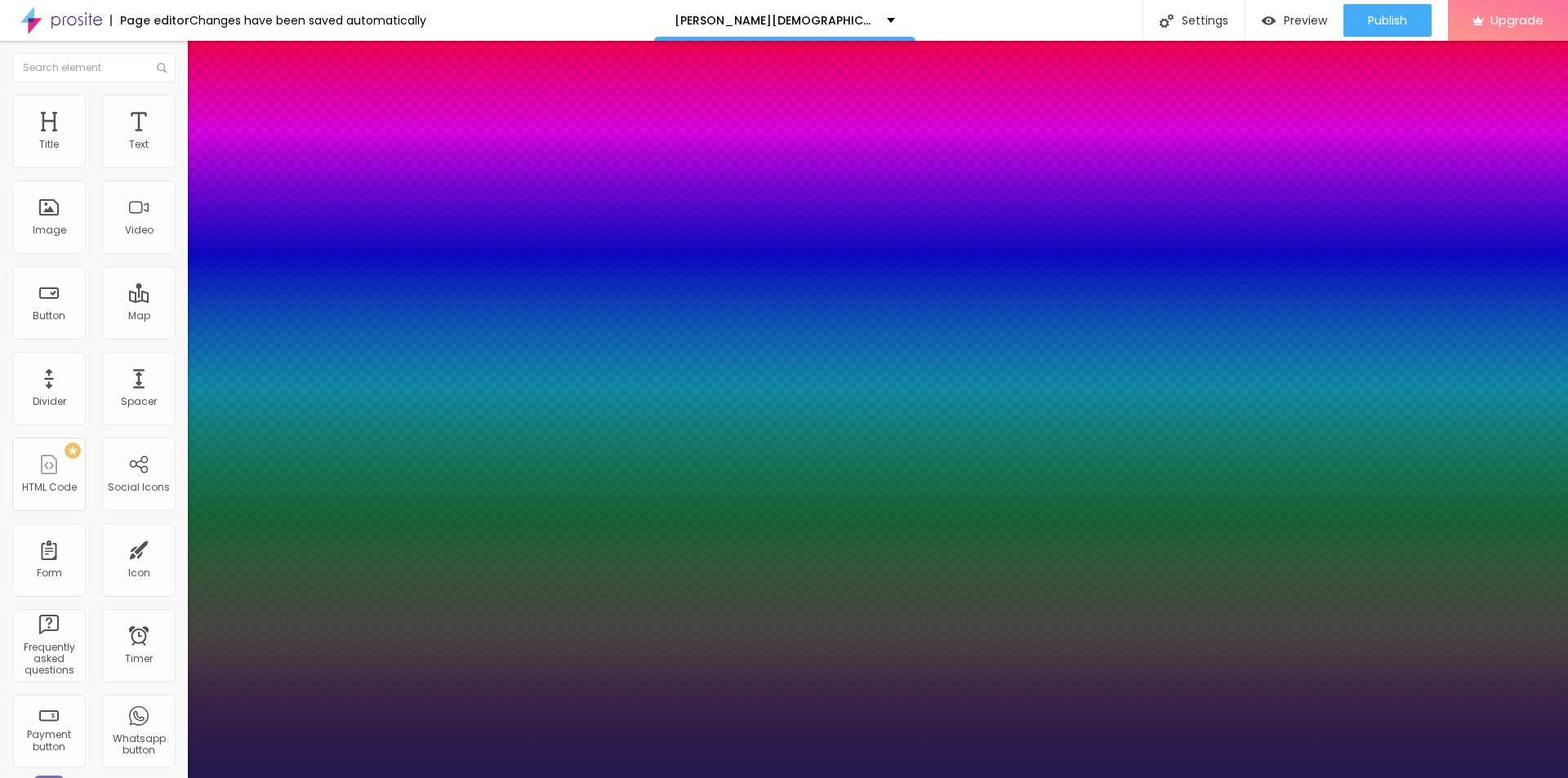
type input "20"
type input "1"
type input "25"
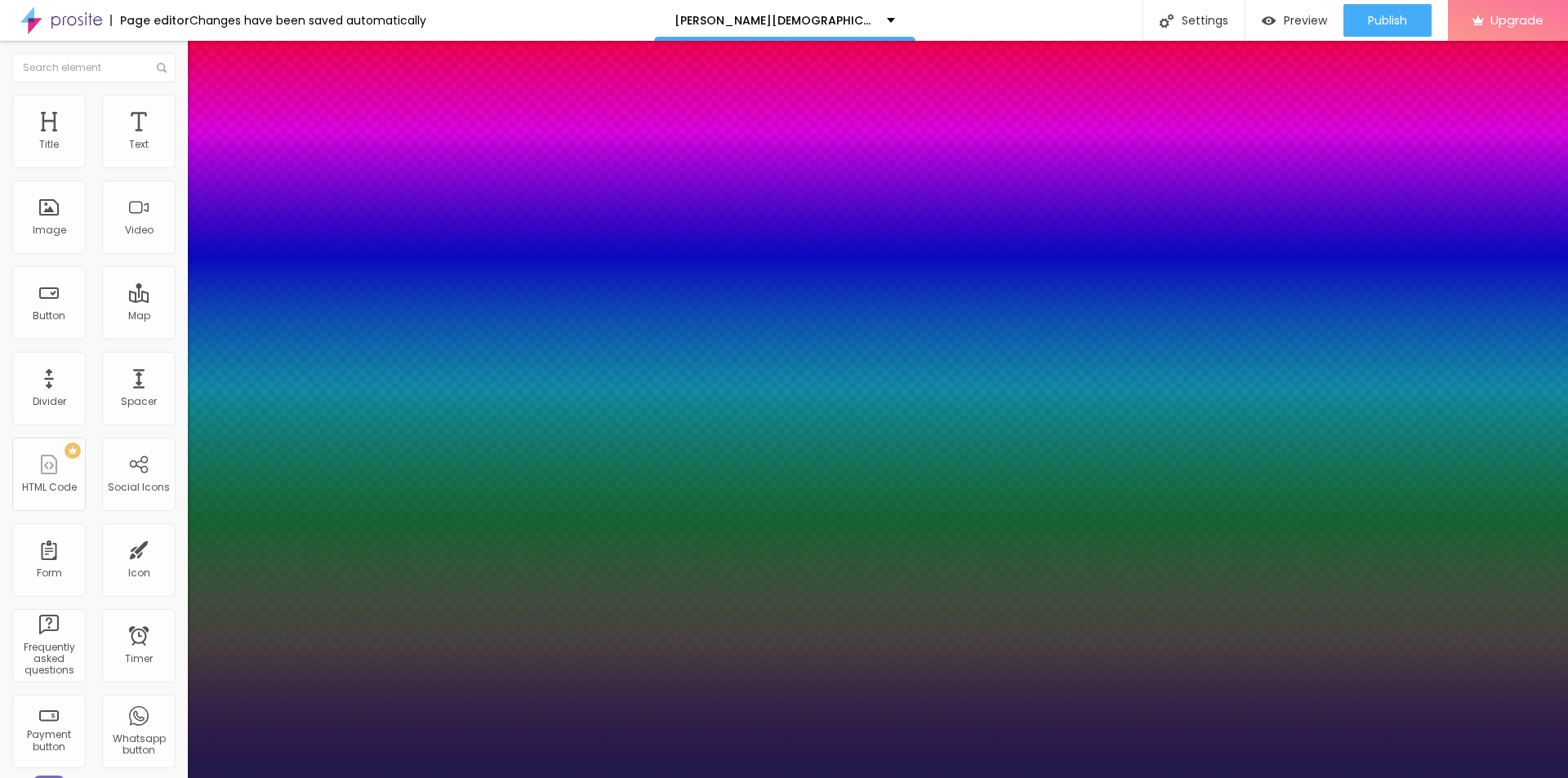
type input "1"
type input "26"
type input "1"
drag, startPoint x: 224, startPoint y: 274, endPoint x: 234, endPoint y: 274, distance: 10.0
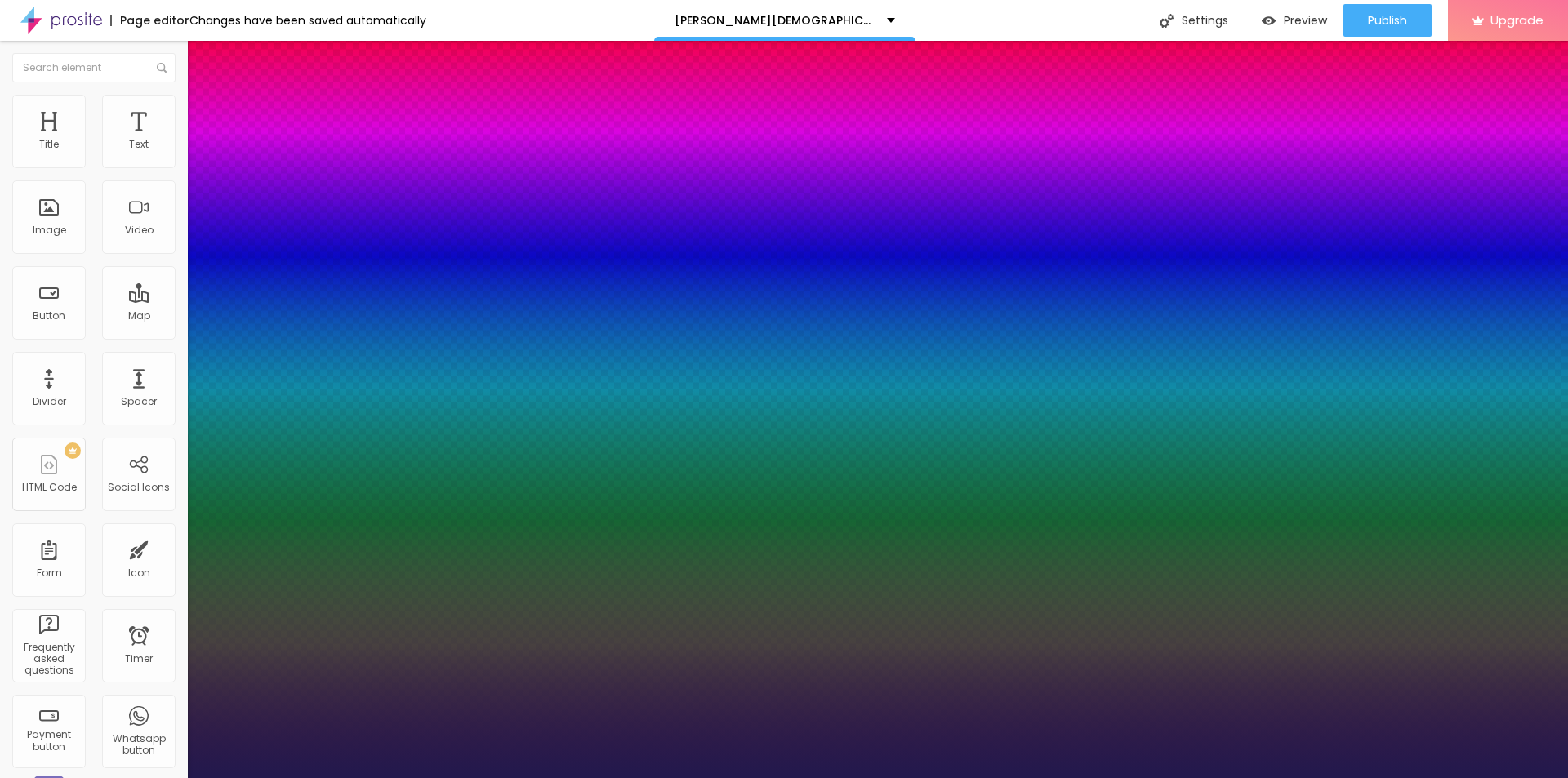
type input "26"
type input "1"
click at [449, 777] on div at bounding box center [784, 778] width 1568 height 0
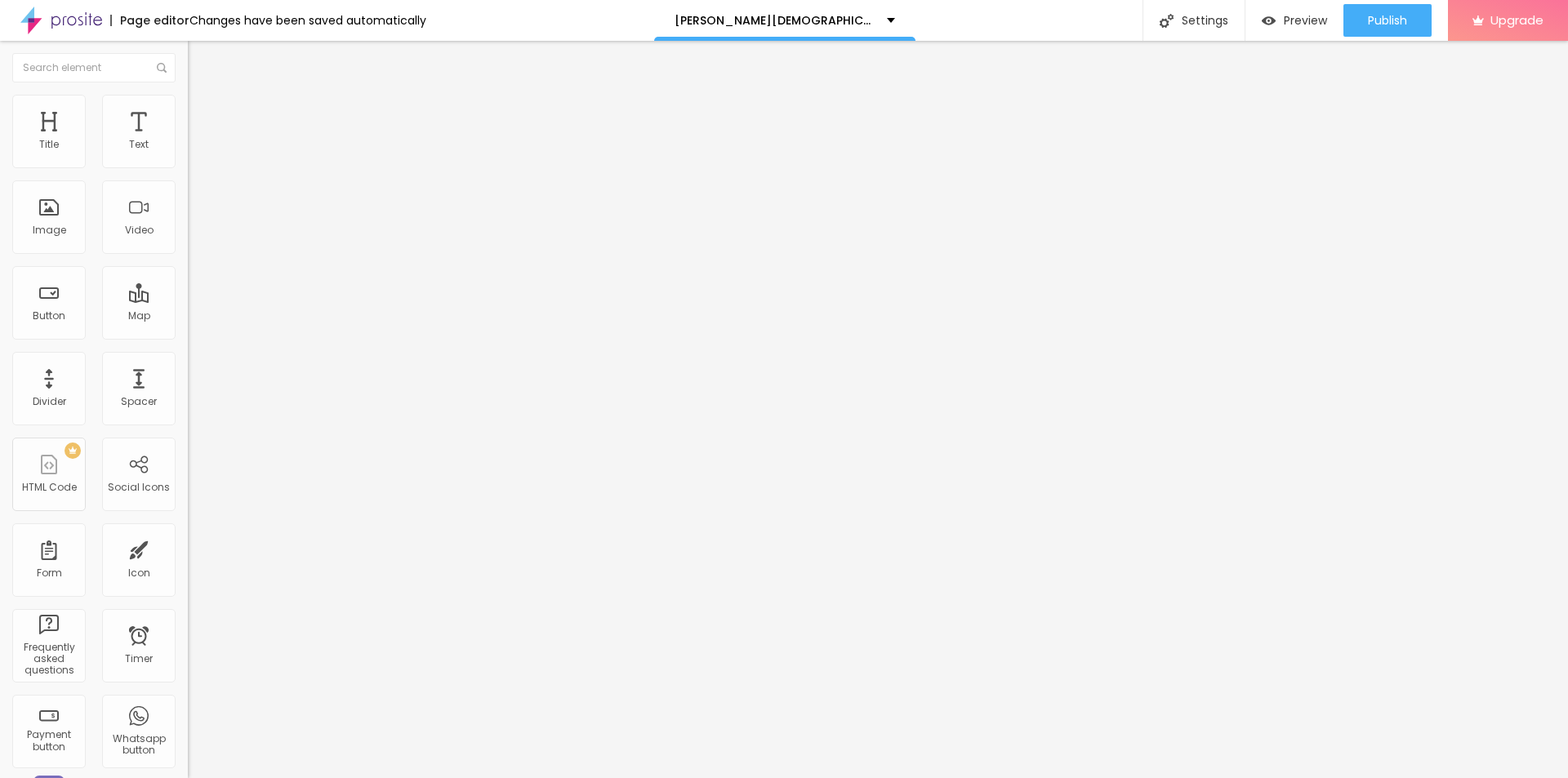
click at [188, 157] on button "button" at bounding box center [199, 148] width 23 height 17
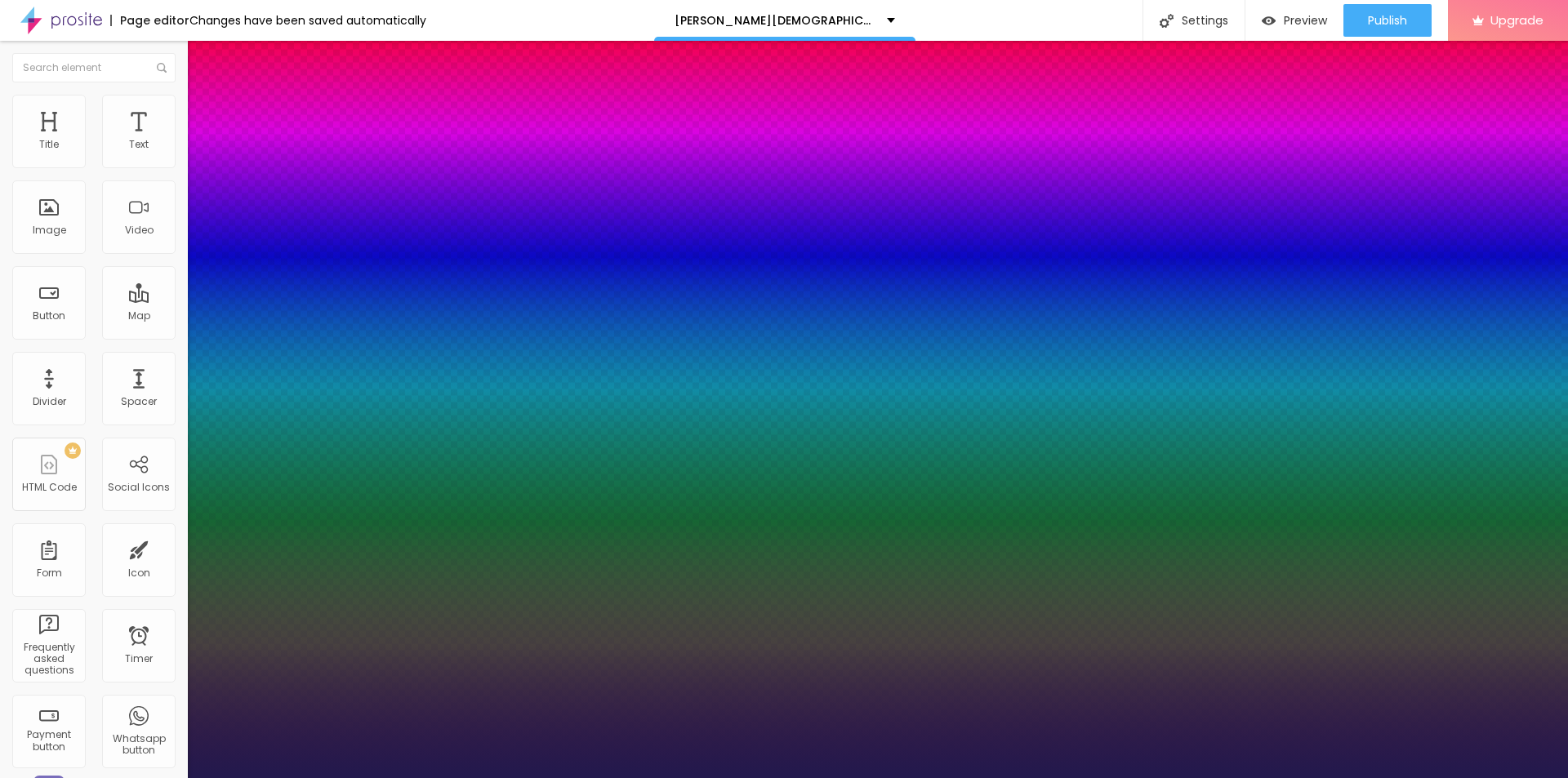
type input "1"
type input "22"
type input "1"
type input "23"
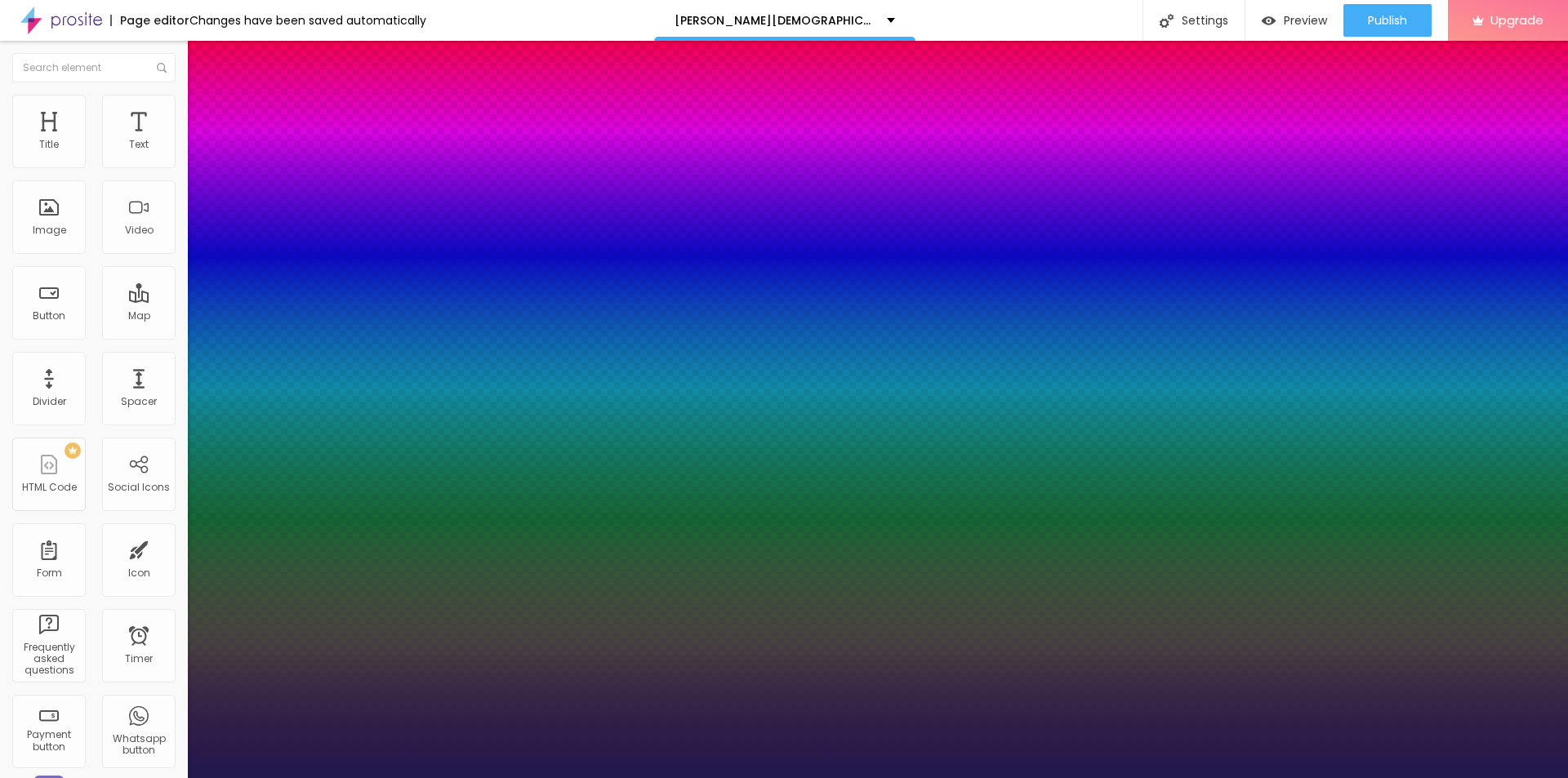
type input "23"
type input "1"
type input "24"
type input "1"
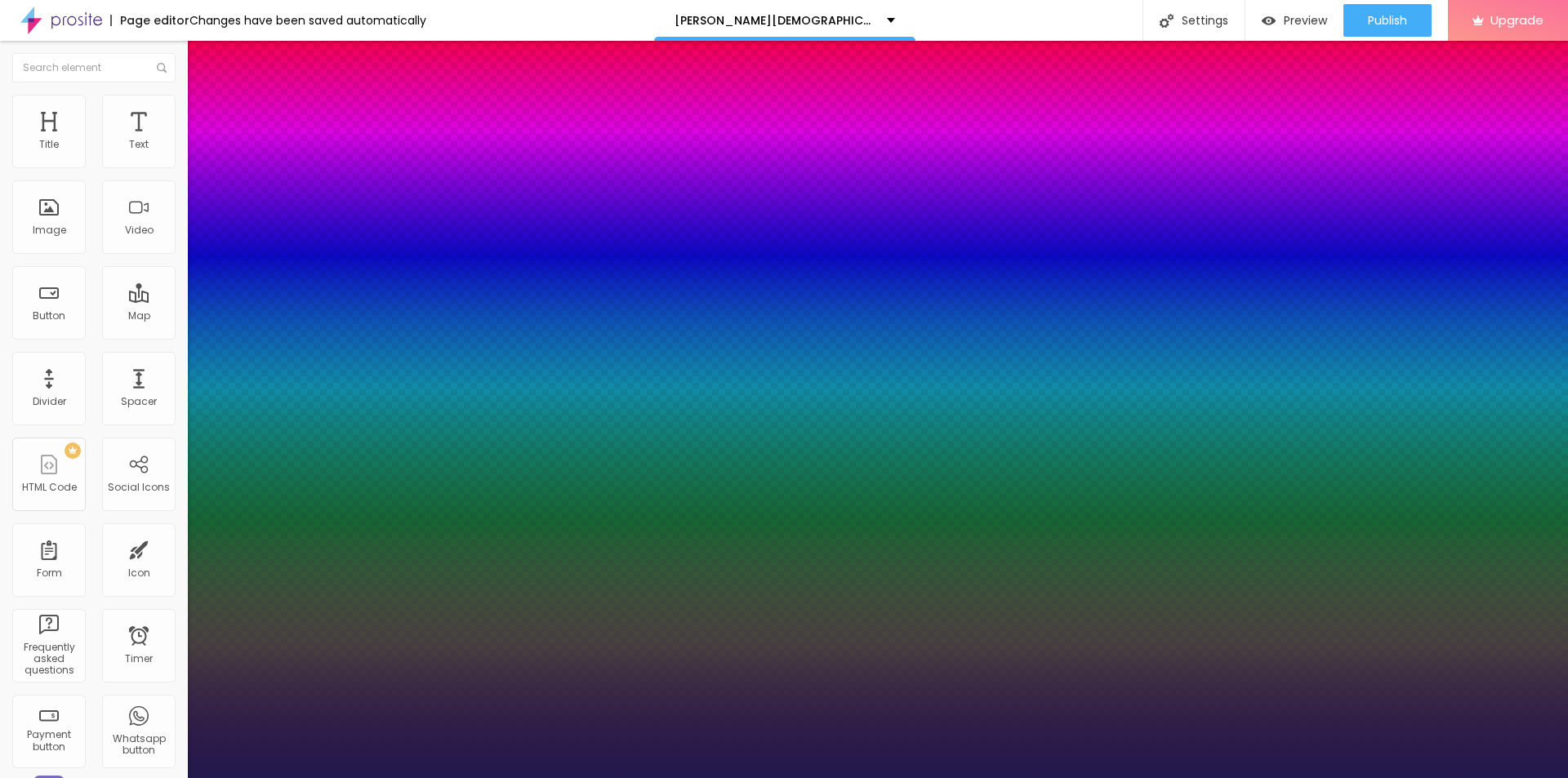
type input "25"
type input "1"
drag, startPoint x: 223, startPoint y: 278, endPoint x: 232, endPoint y: 278, distance: 9.0
type input "25"
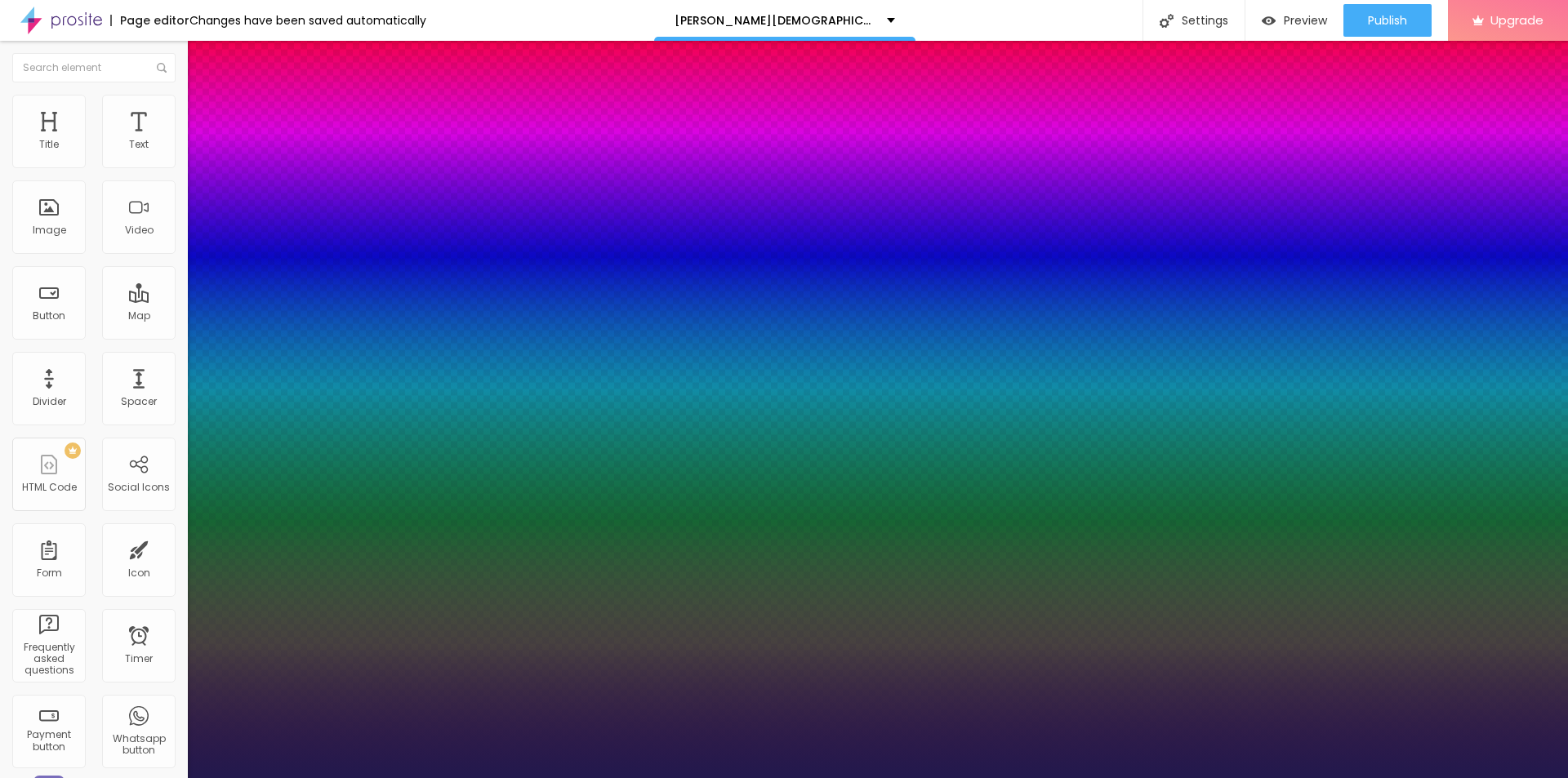
type input "1"
click at [865, 777] on div at bounding box center [784, 778] width 1568 height 0
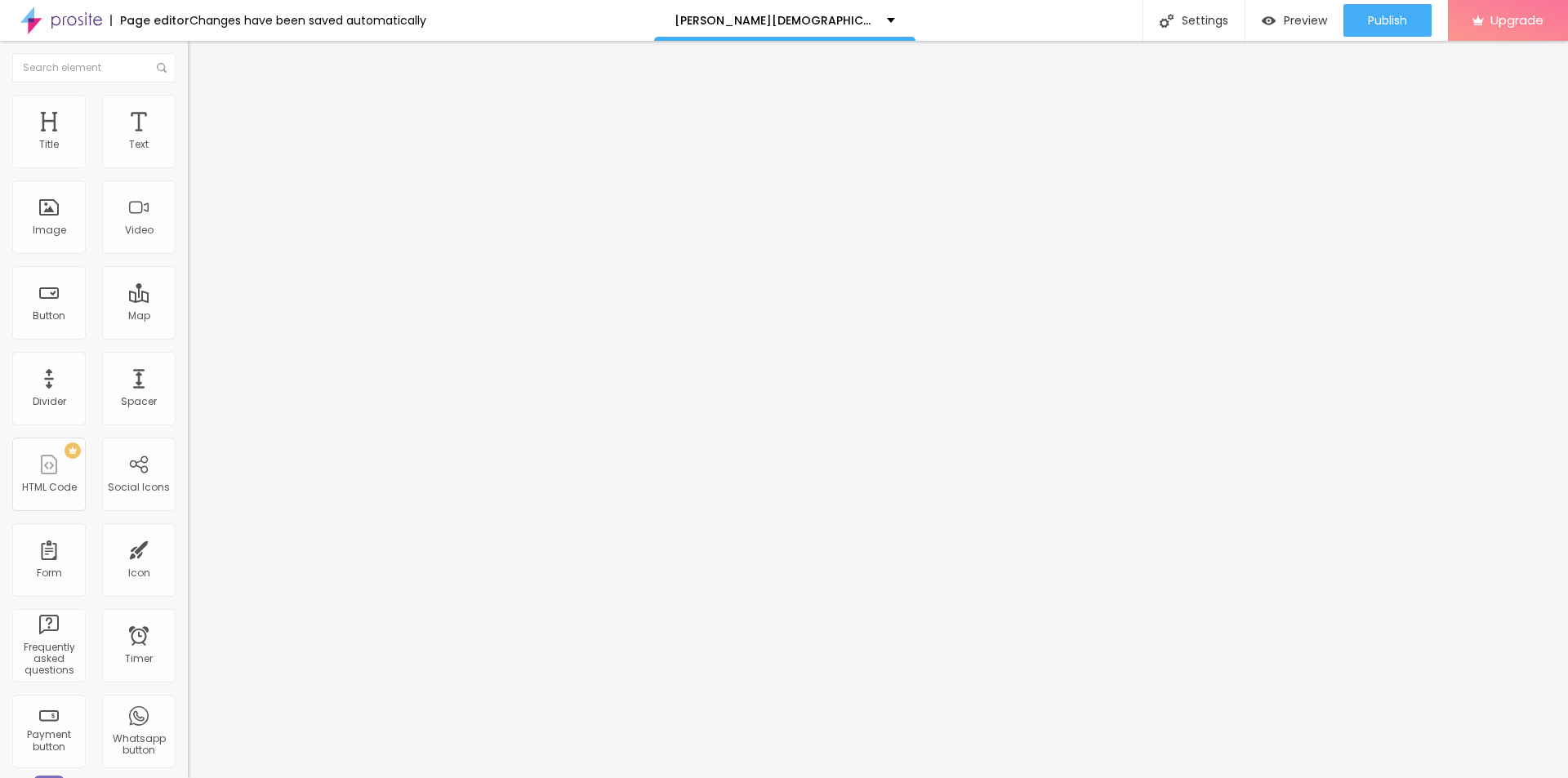
click at [188, 157] on button "button" at bounding box center [199, 148] width 23 height 17
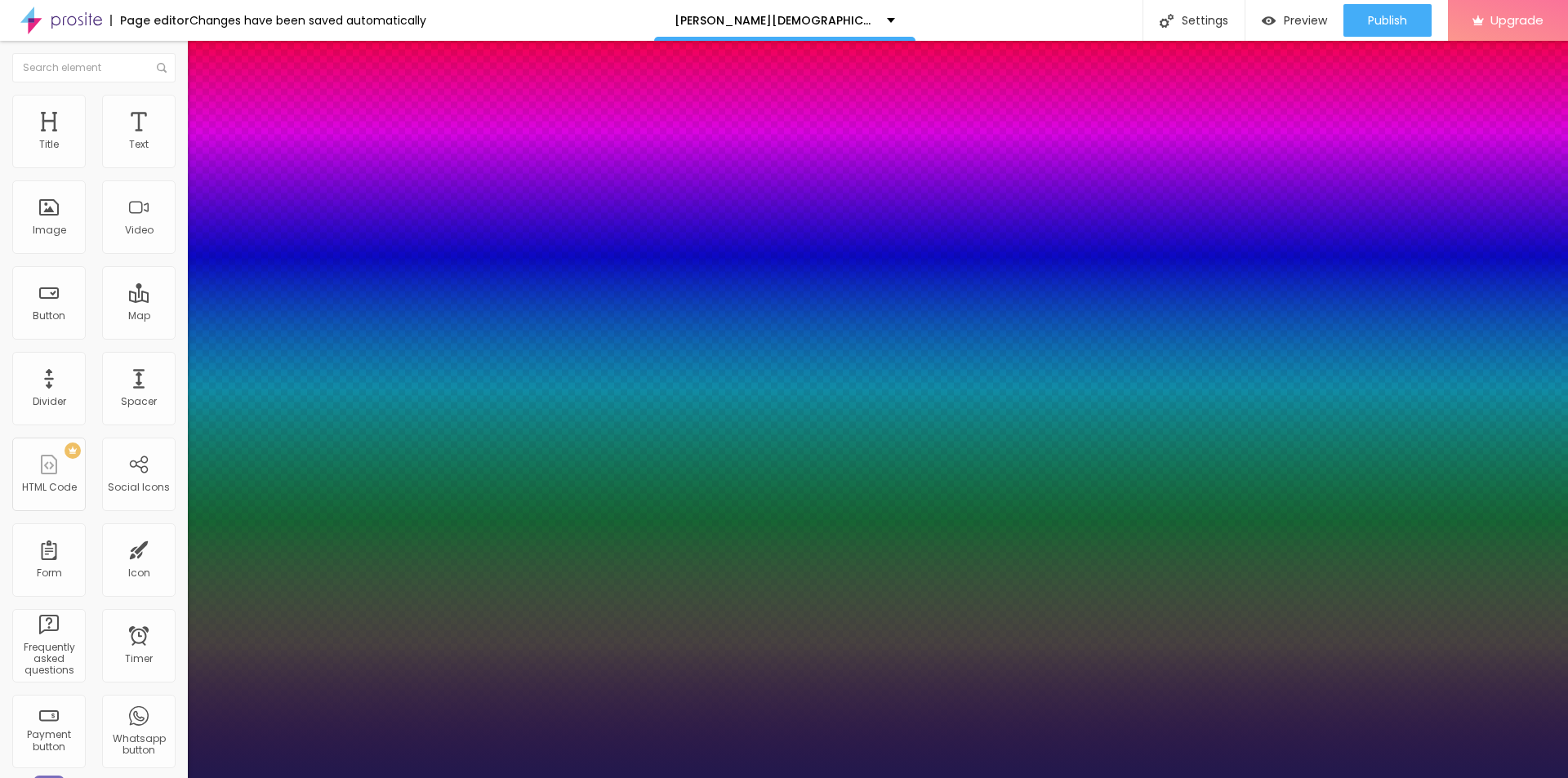
type input "1"
type input "19"
type input "1"
type input "20"
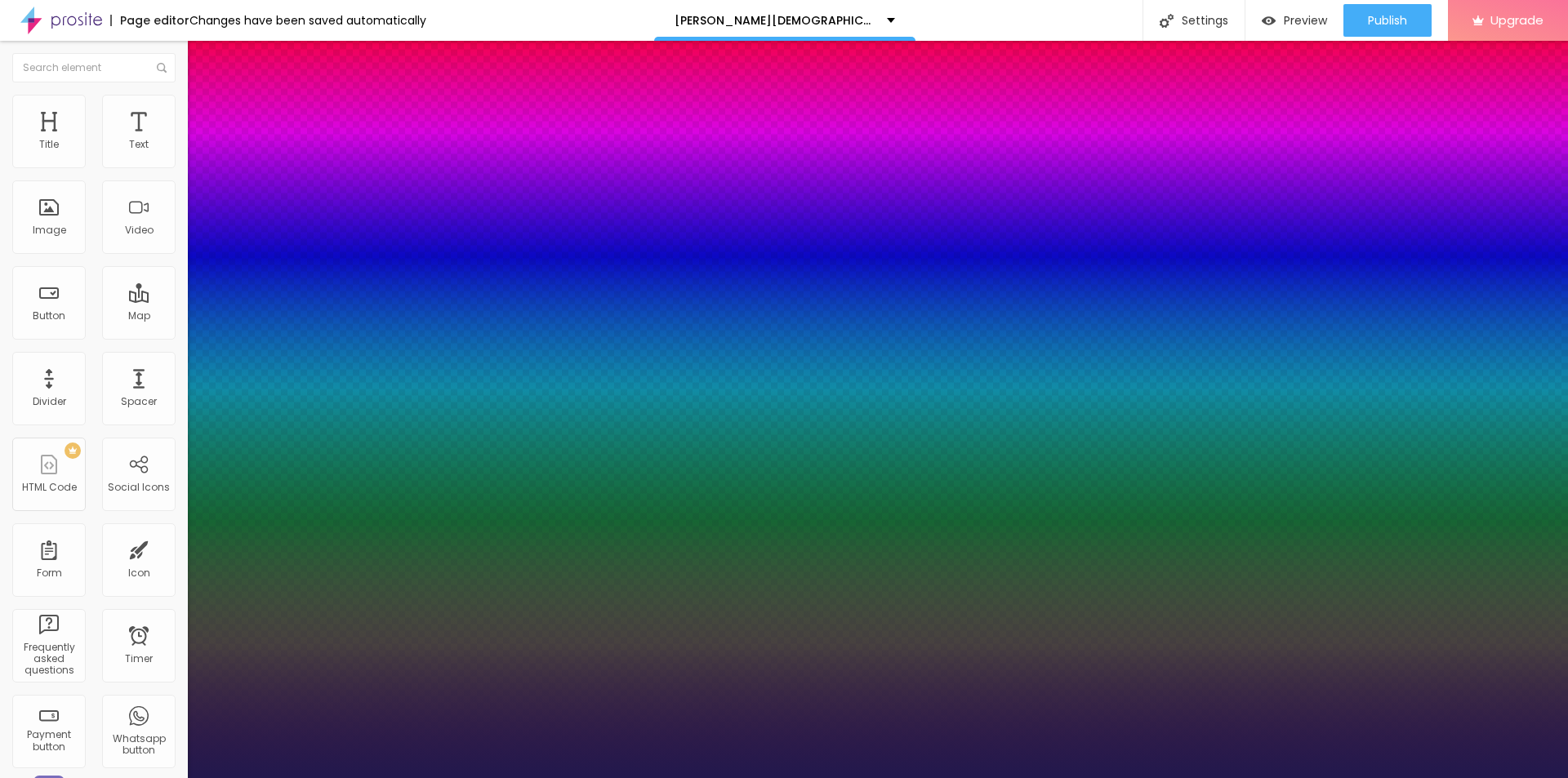
type input "20"
type input "1"
type input "21"
type input "1"
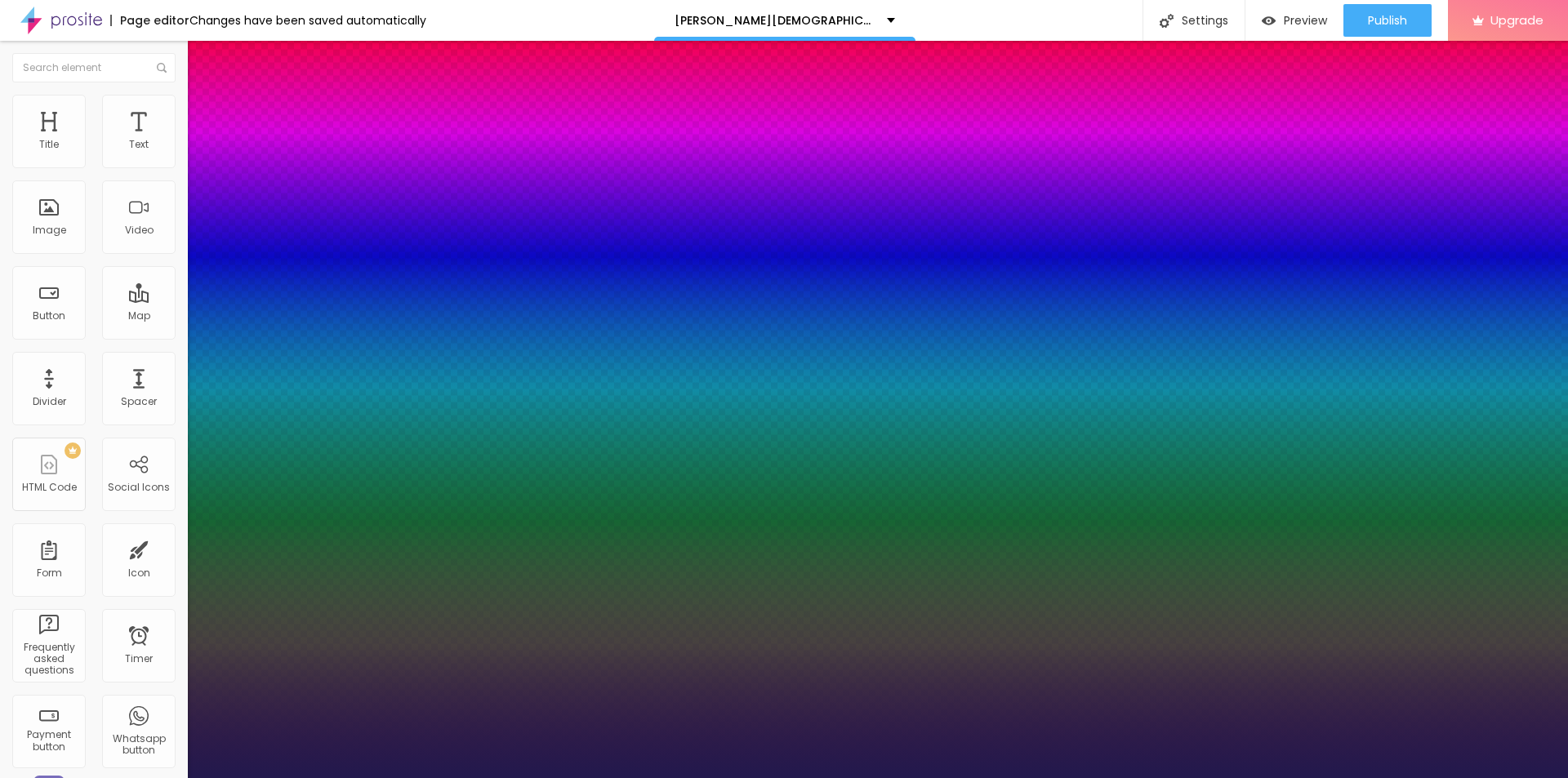
type input "22"
type input "1"
type input "23"
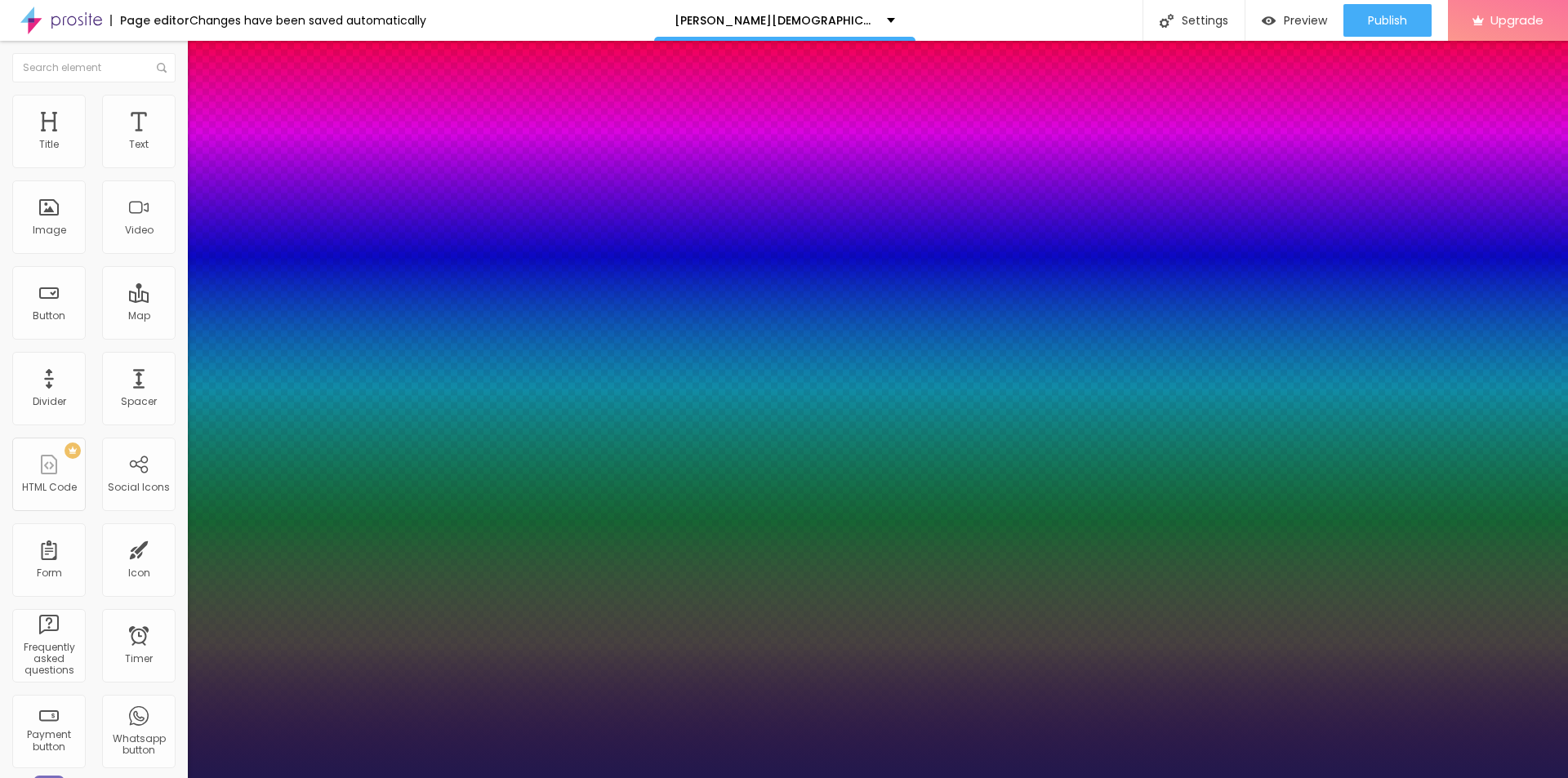
type input "1"
type input "24"
type input "1"
type input "23"
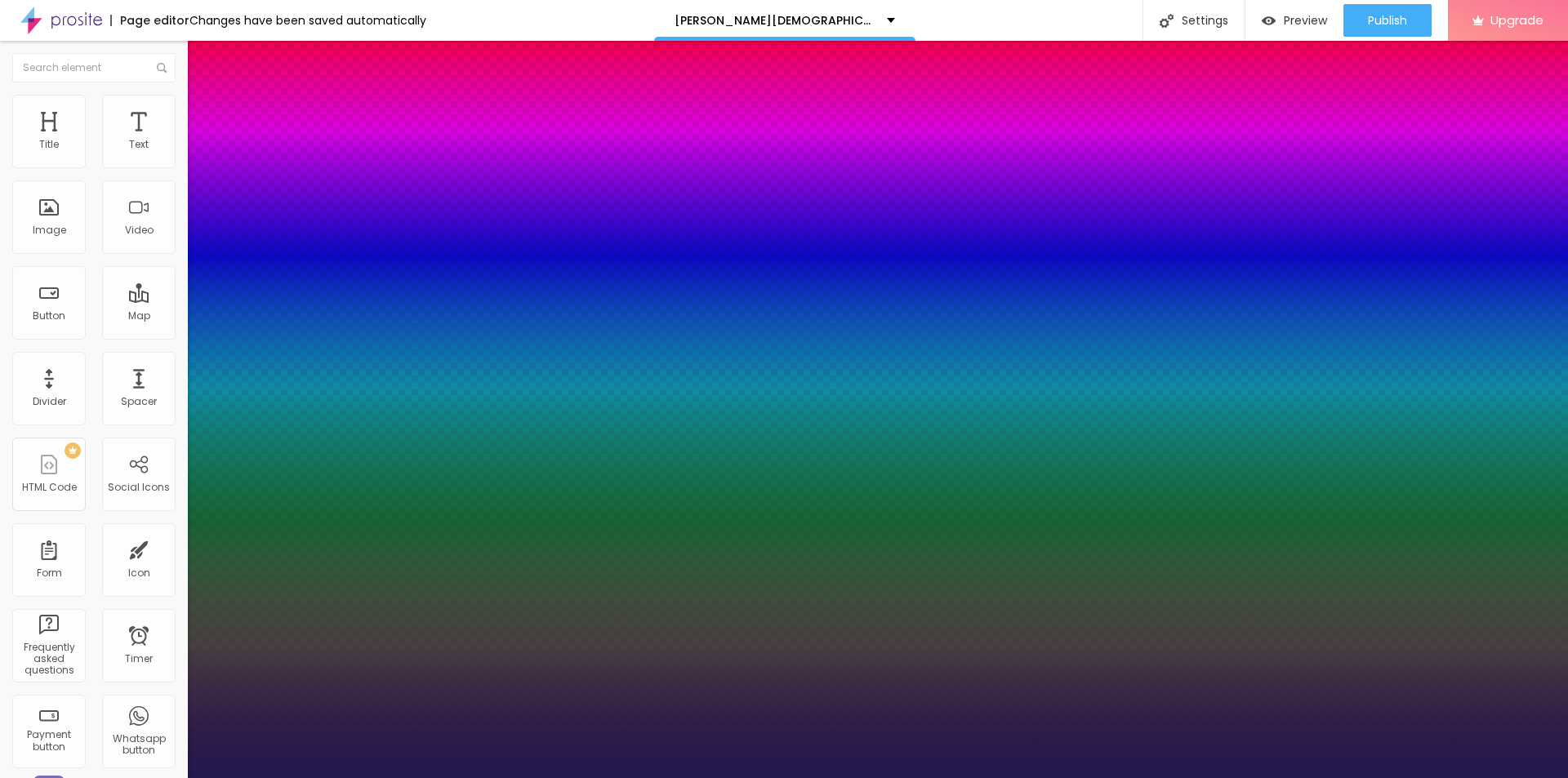
type input "23"
type input "1"
drag, startPoint x: 221, startPoint y: 279, endPoint x: 230, endPoint y: 282, distance: 9.5
type input "23"
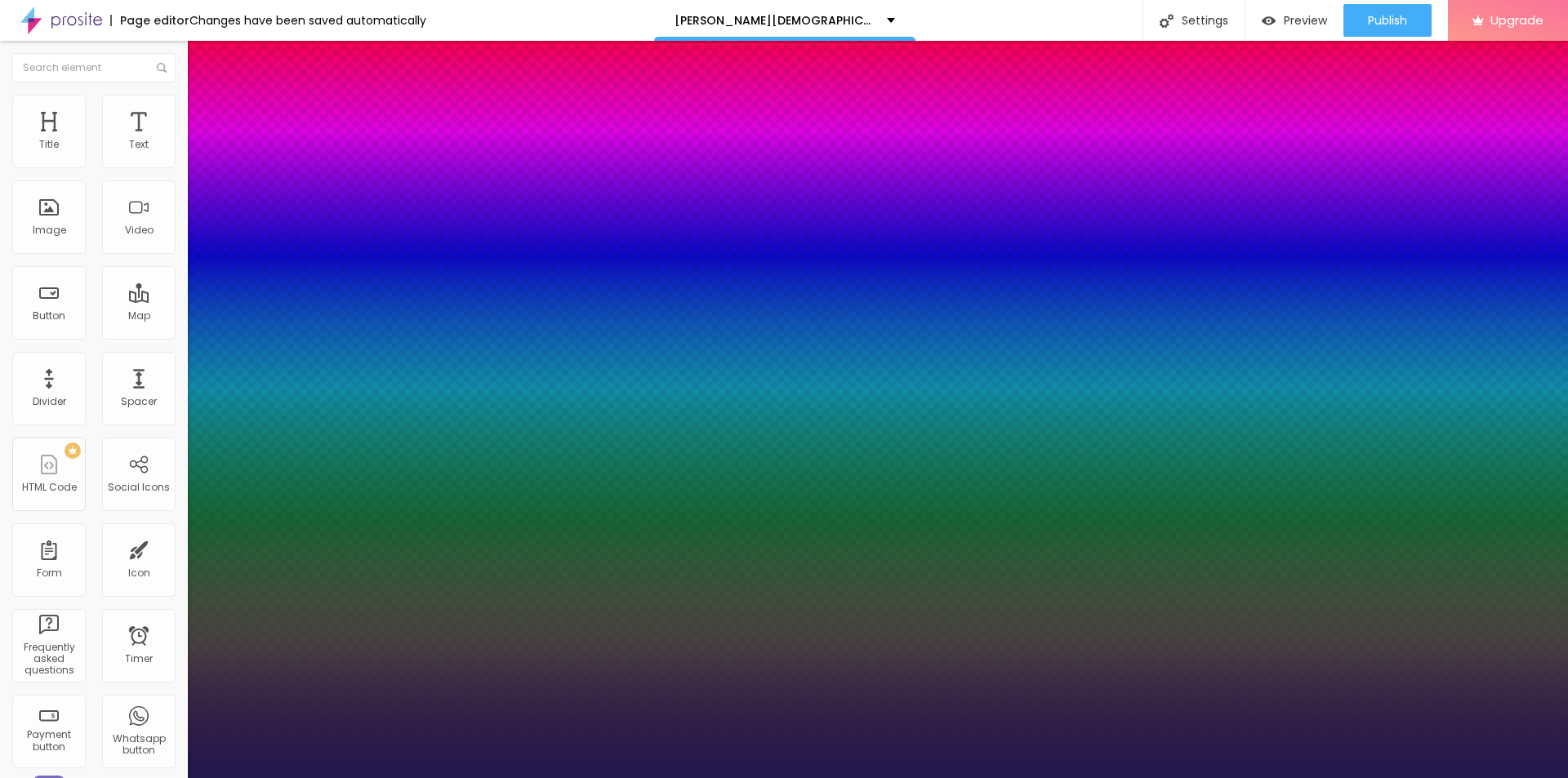
click at [540, 777] on div at bounding box center [784, 778] width 1568 height 0
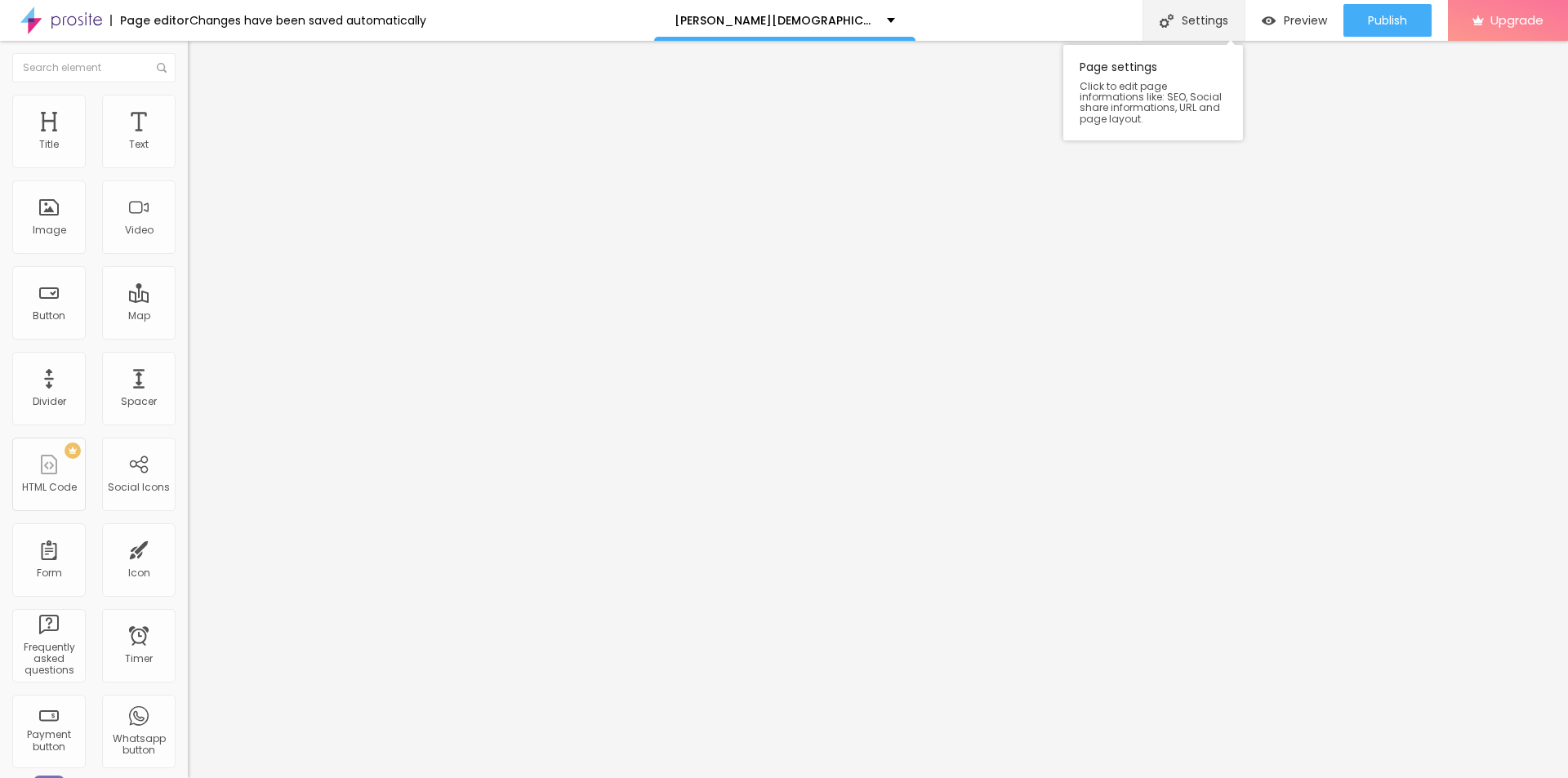
click at [1209, 20] on div "Settings" at bounding box center [1193, 21] width 102 height 41
paste input "Bruno Male Enhancement Canada"
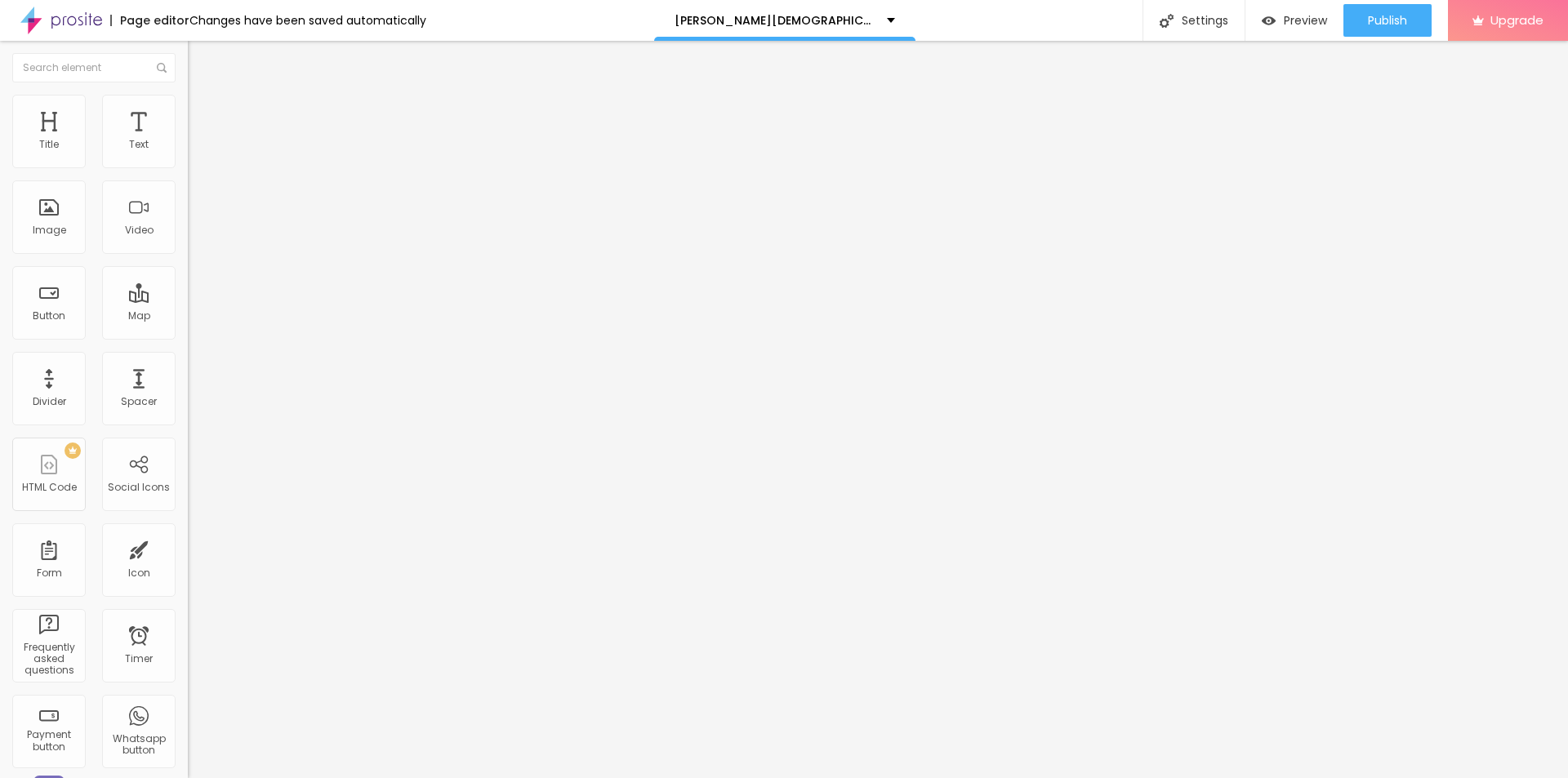
paste input "Why Is Bruno Male Enhancement Popular in Canada?"
type input "Why Is Bruno Male Enhancement Popular in Canada?"
drag, startPoint x: 724, startPoint y: 421, endPoint x: 618, endPoint y: 420, distance: 106.0
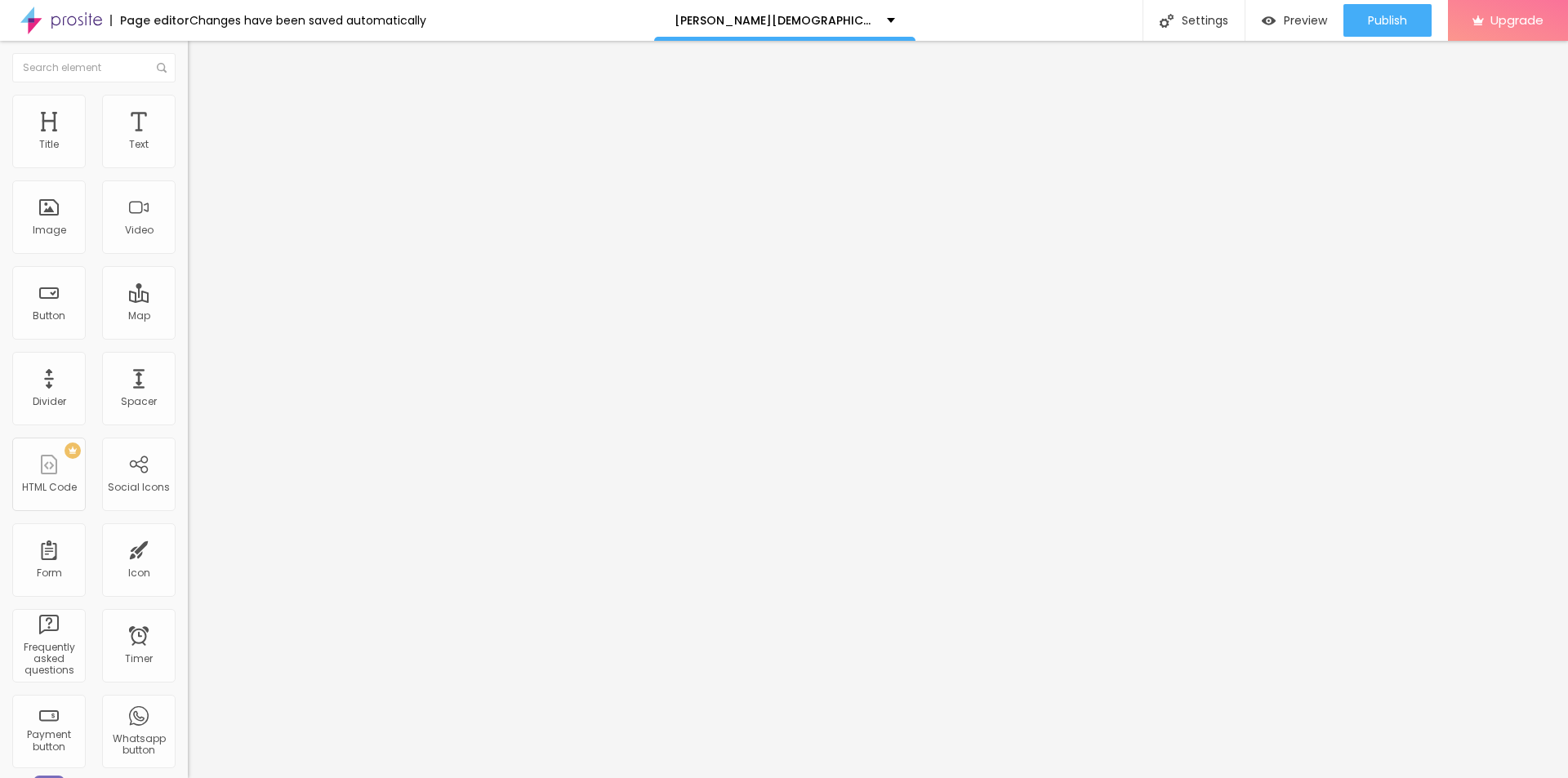
copy span "Page Description"
paste textarea "Bruno Male Enhancement Canada is a natural supplement designed to boost stamina…"
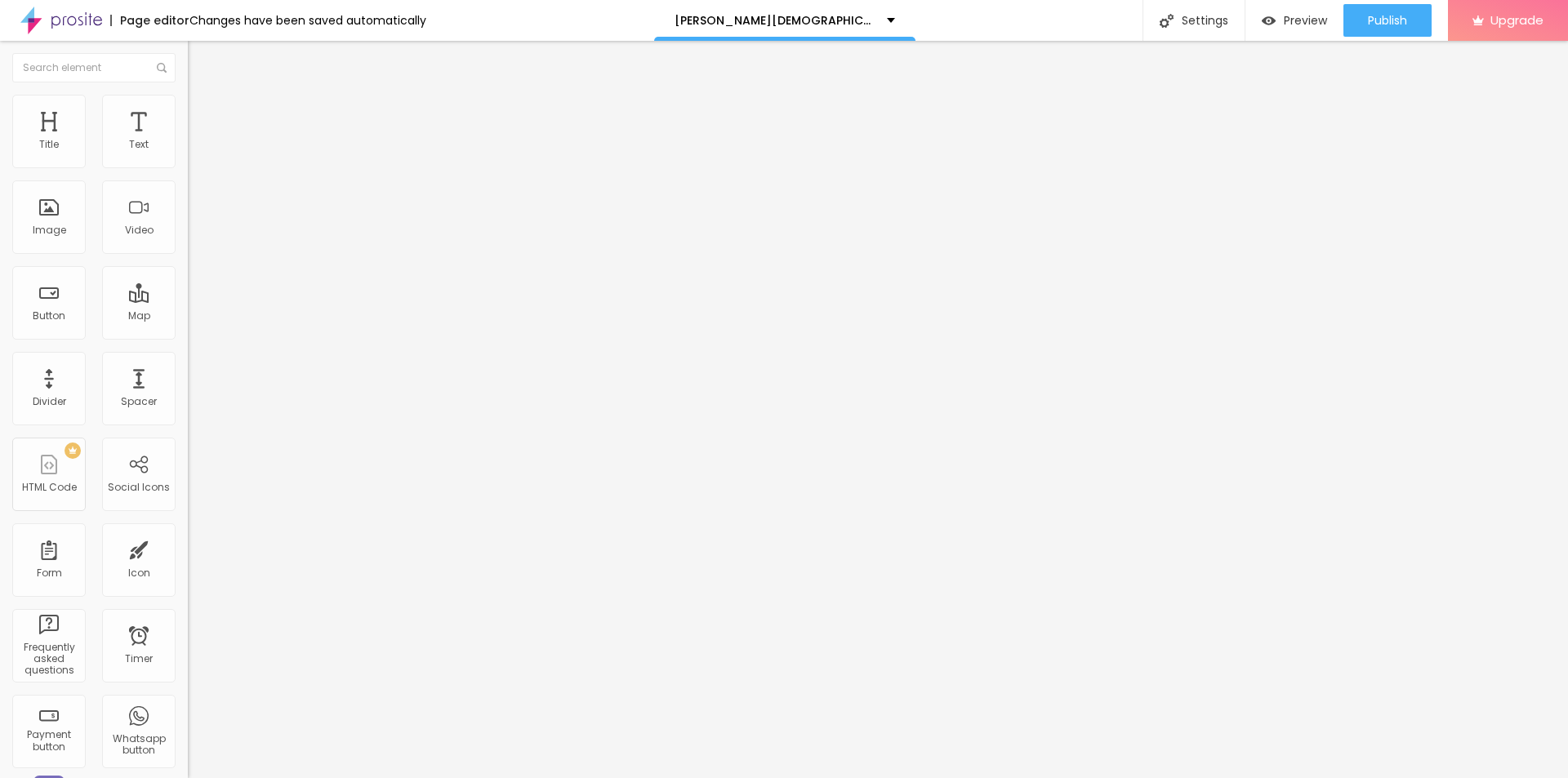
type textarea "Bruno Male Enhancement Canada is a natural supplement designed to boost stamina…"
paste textarea "Bruno Male Enhancement Canada"
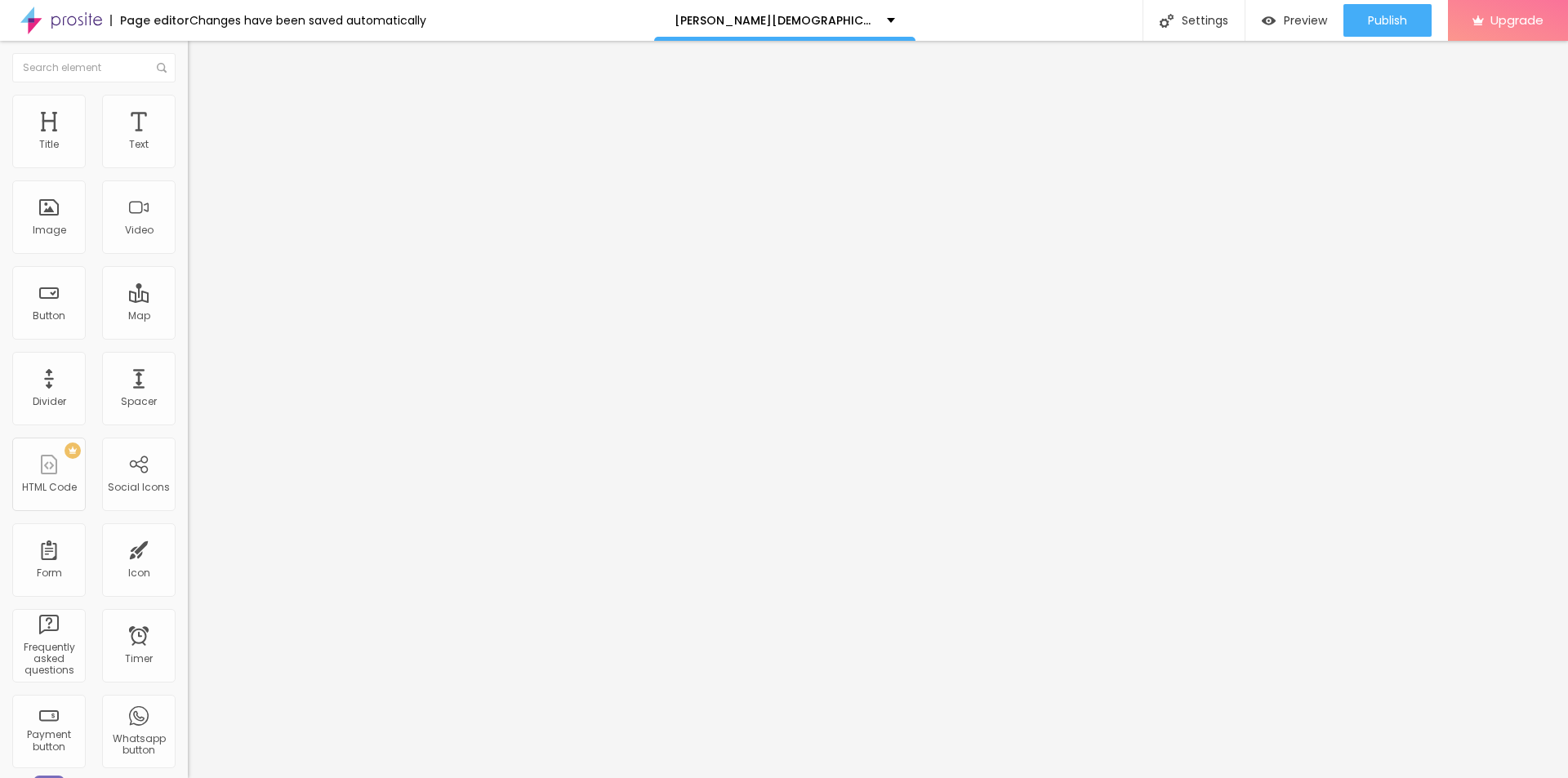
scroll to position [7, 0]
paste textarea "Bruno Male Enhancement Canada"
type textarea "Bruno Male Enhancement Canada Bruno Male Enhancement Canada 2025 Bruno Male Enh…"
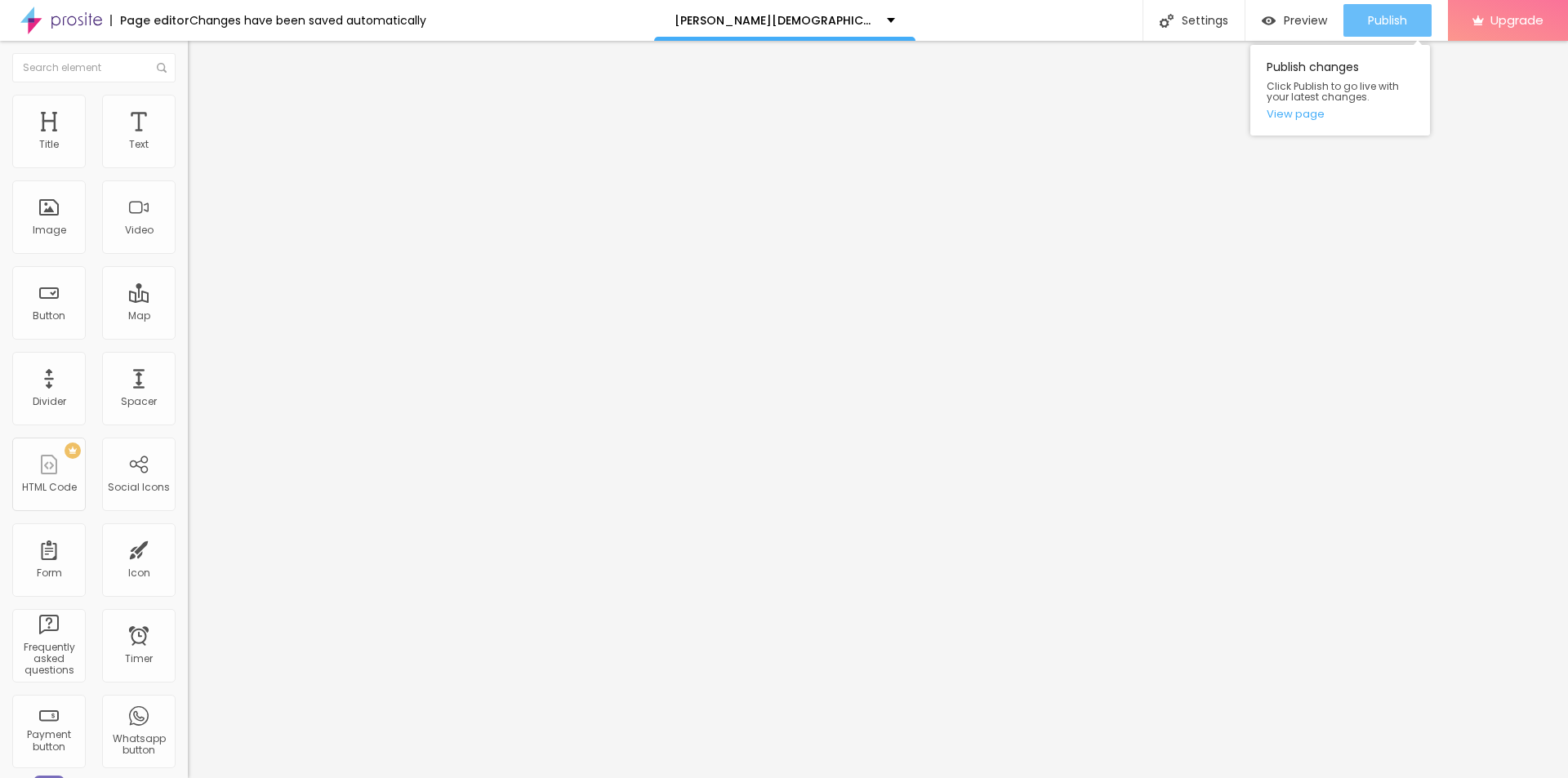
click at [1362, 15] on button "Publish" at bounding box center [1386, 21] width 88 height 33
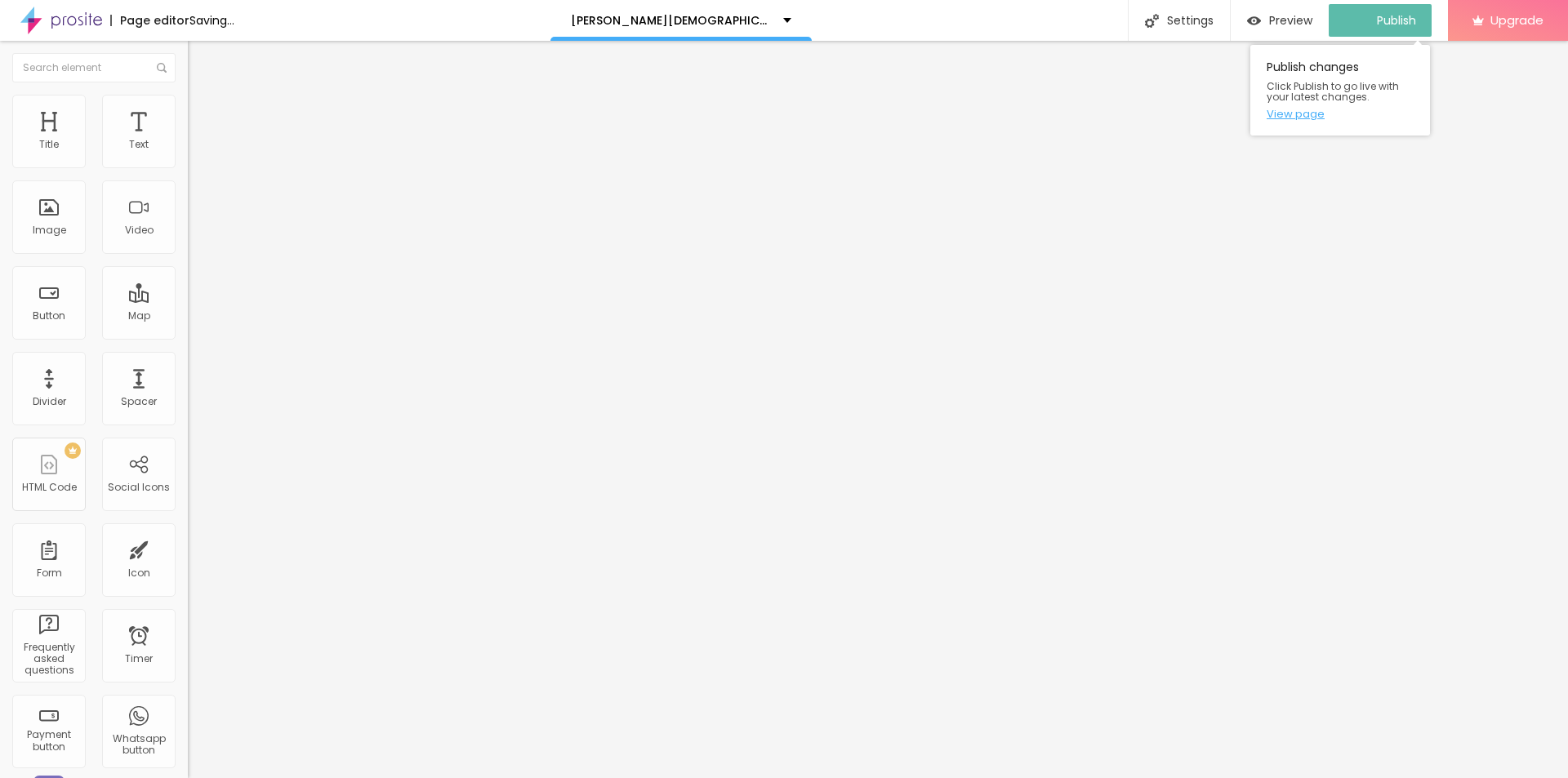
click at [1283, 111] on link "View page" at bounding box center [1340, 114] width 147 height 10
